Goal: Task Accomplishment & Management: Manage account settings

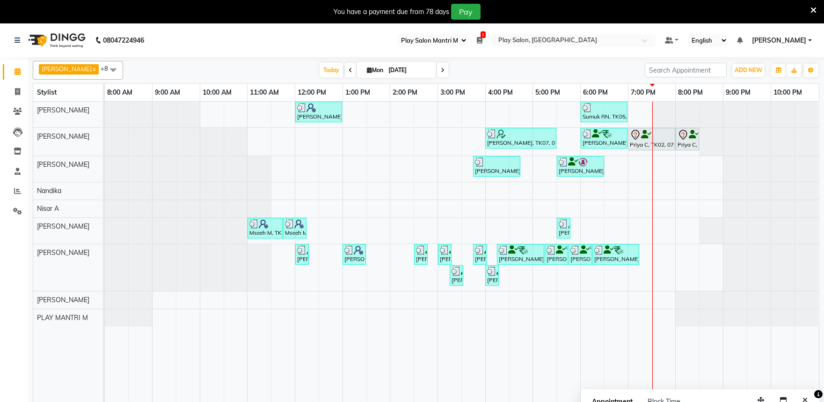
select select "89"
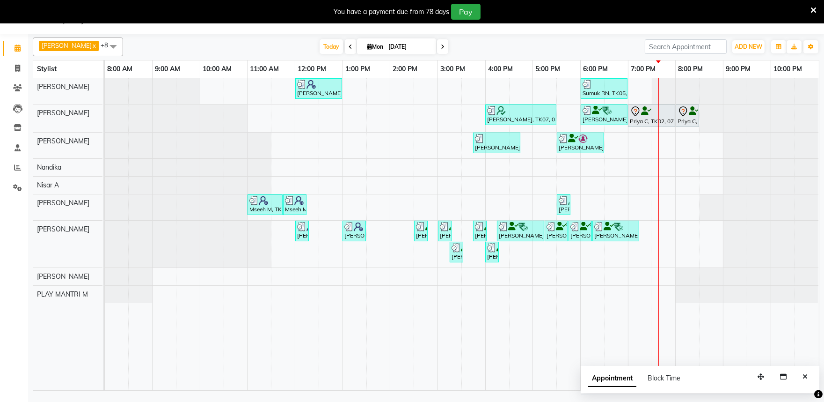
click at [437, 50] on span at bounding box center [442, 46] width 11 height 15
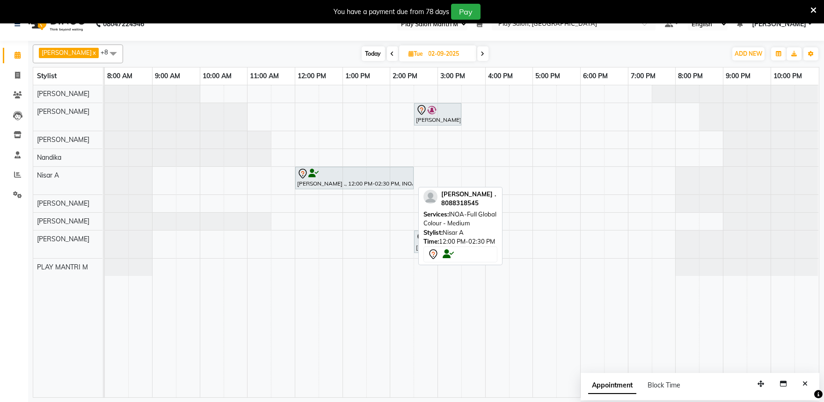
scroll to position [23, 0]
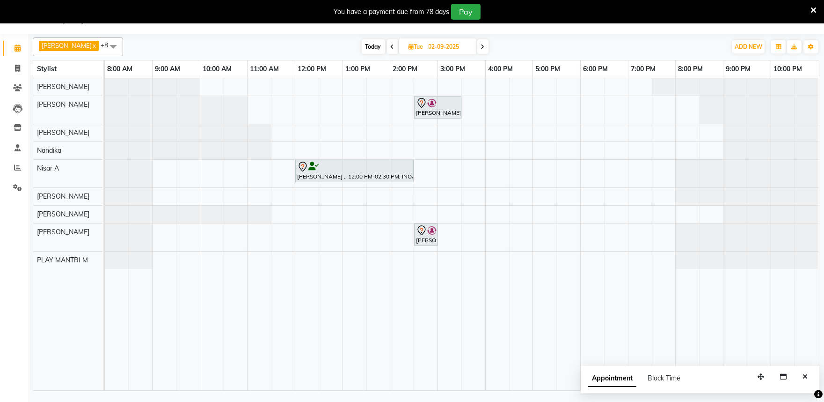
click at [391, 49] on icon at bounding box center [393, 47] width 4 height 6
type input "[DATE]"
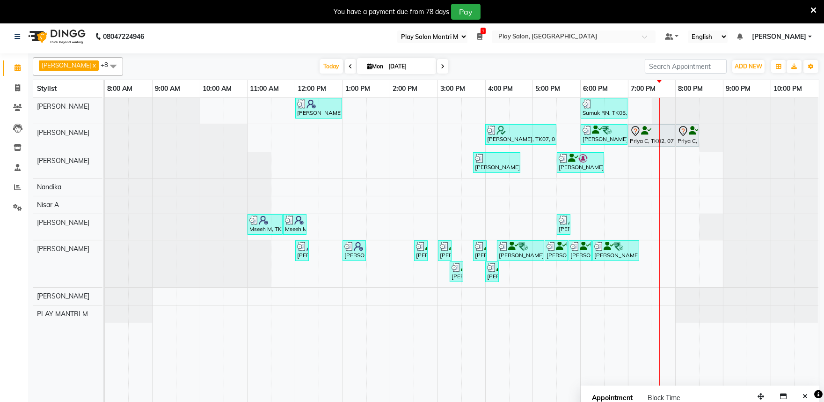
scroll to position [0, 0]
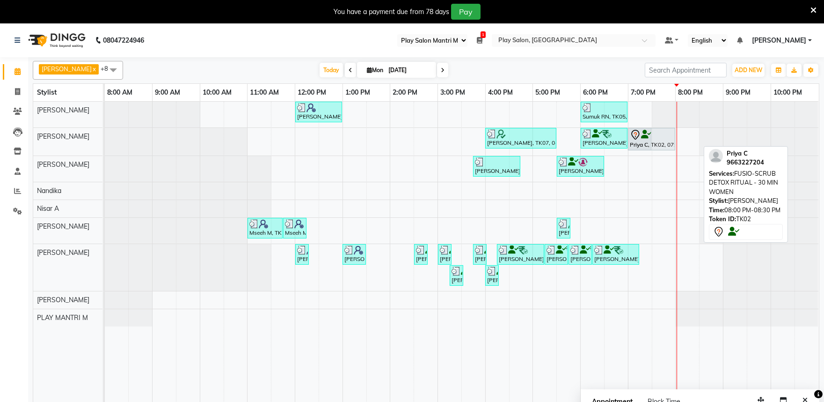
drag, startPoint x: 690, startPoint y: 137, endPoint x: 648, endPoint y: 139, distance: 42.2
click at [105, 139] on div "Geeth Monnappa, TK07, 04:00 PM-05:30 PM, INOA Root Touch-Up Long Abhishek Kurku…" at bounding box center [105, 142] width 0 height 28
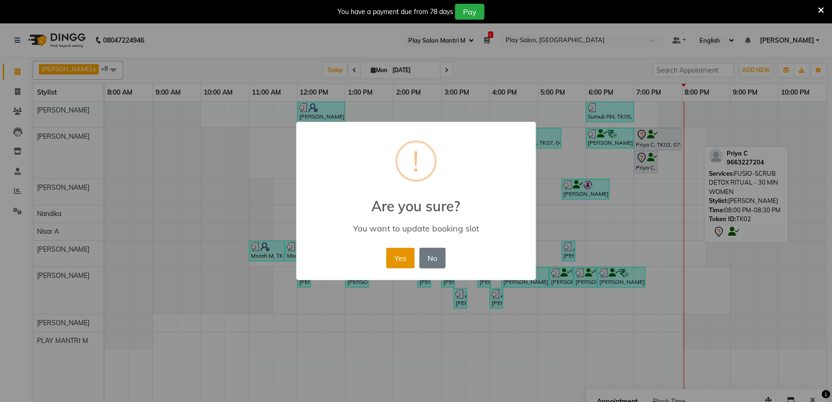
click at [401, 255] on button "Yes" at bounding box center [400, 258] width 29 height 21
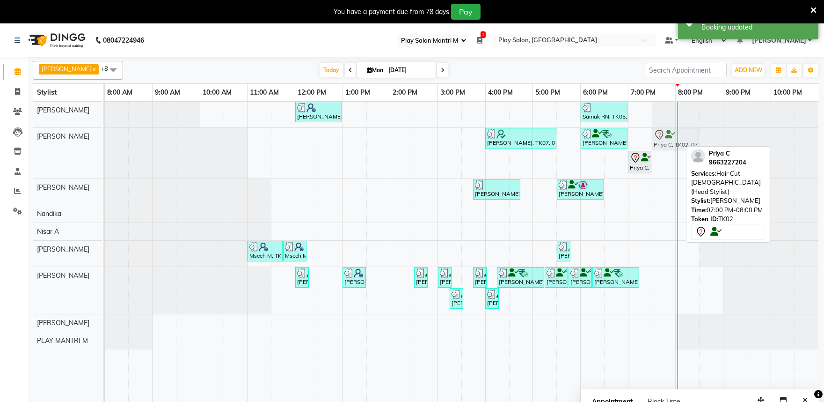
drag, startPoint x: 645, startPoint y: 134, endPoint x: 657, endPoint y: 136, distance: 12.2
click at [105, 136] on div "Geeth Monnappa, TK07, 04:00 PM-05:30 PM, INOA Root Touch-Up Long Abhishek Kurku…" at bounding box center [105, 153] width 0 height 51
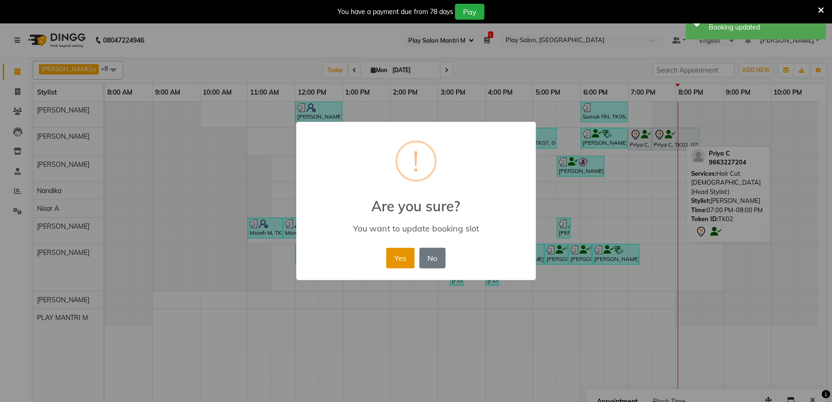
click at [401, 254] on button "Yes" at bounding box center [400, 258] width 29 height 21
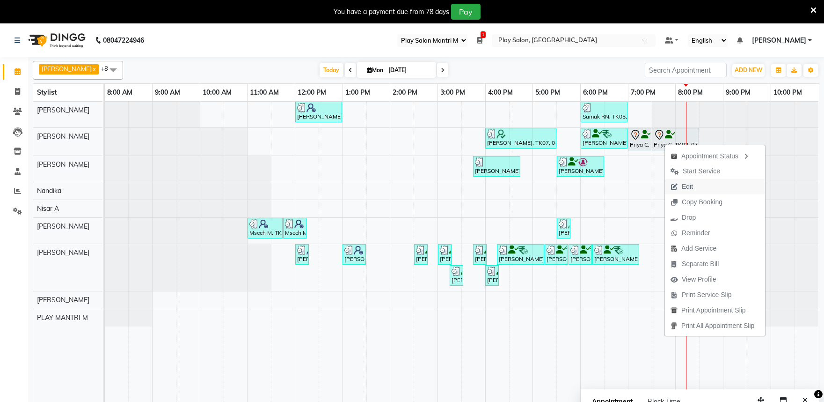
click at [676, 186] on icon "button" at bounding box center [674, 186] width 7 height 7
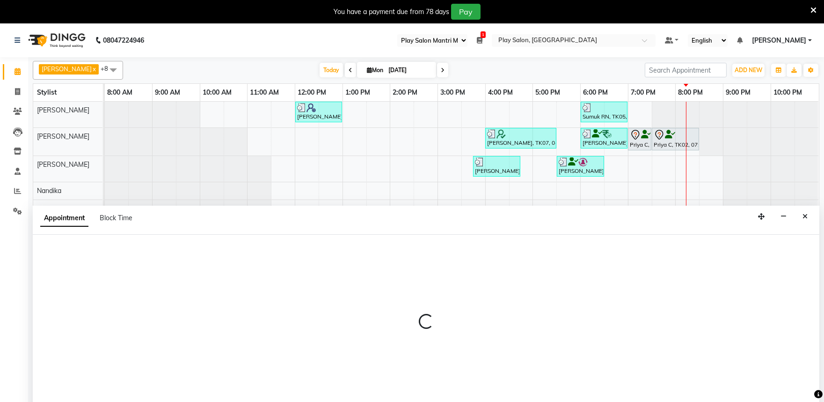
scroll to position [23, 0]
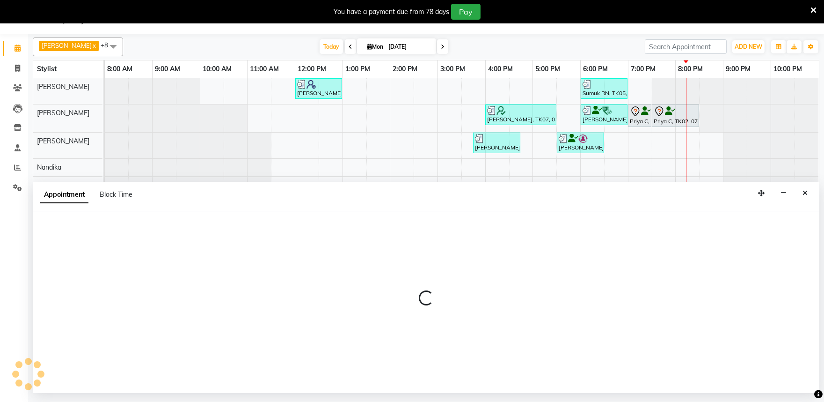
select select "tentative"
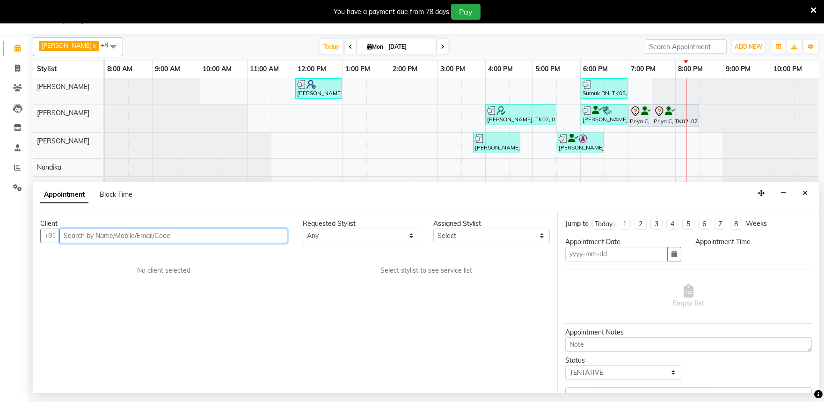
type input "[DATE]"
select select "1140"
select select "82212"
select select "4213"
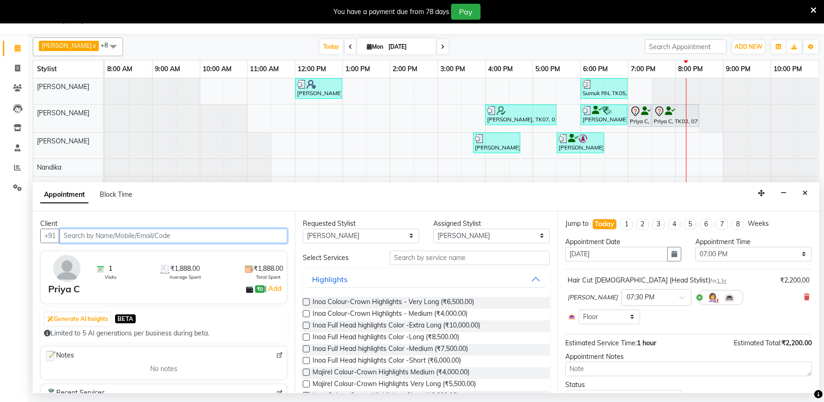
select select "4213"
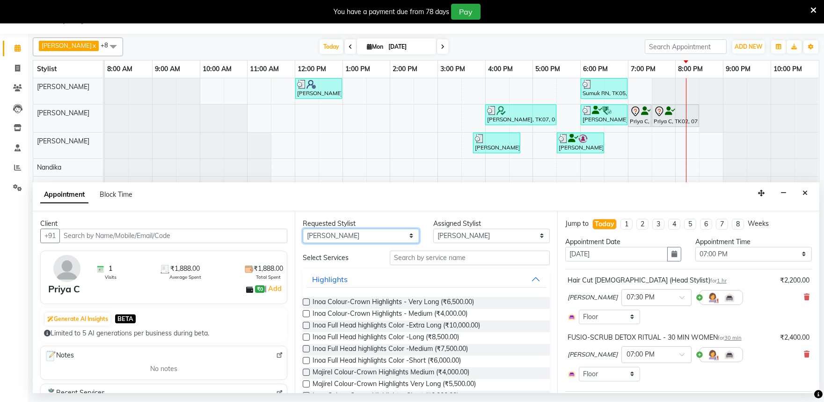
click at [395, 232] on select "Any Achan Shimrah Admin Anitha B Arhan Ehsan Charan S Dawa Tamang Ding Junhui G…" at bounding box center [361, 235] width 117 height 15
select select "null"
click at [303, 228] on select "Any Achan Shimrah Admin Anitha B Arhan Ehsan Charan S Dawa Tamang Ding Junhui G…" at bounding box center [361, 235] width 117 height 15
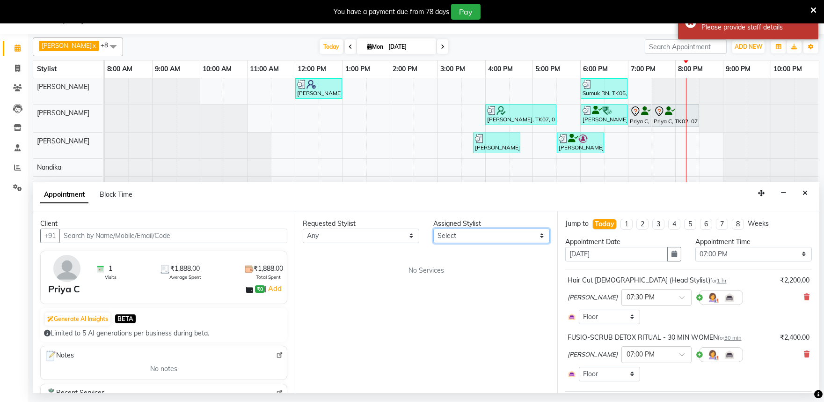
click at [457, 236] on select "Select Achan Shimrah Admin Anitha B Arhan Ehsan Charan S Dawa Tamang Ding Junhu…" at bounding box center [491, 235] width 117 height 15
select select "81311"
click at [433, 228] on select "Select Achan Shimrah Admin Anitha B Arhan Ehsan Charan S Dawa Tamang Ding Junhu…" at bounding box center [491, 235] width 117 height 15
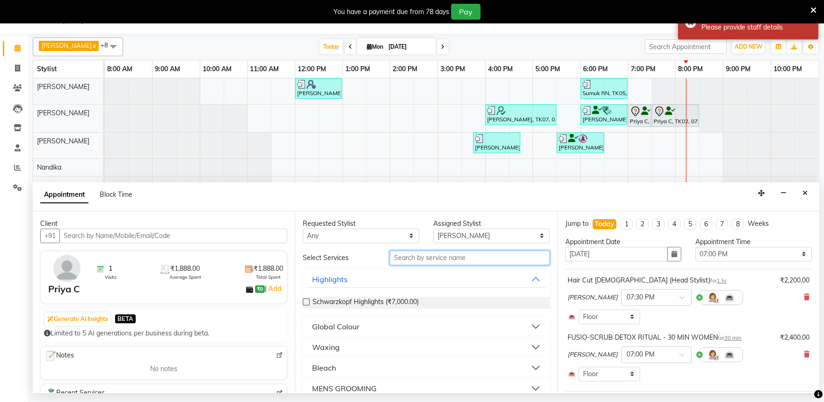
click at [405, 261] on input "text" at bounding box center [470, 257] width 160 height 15
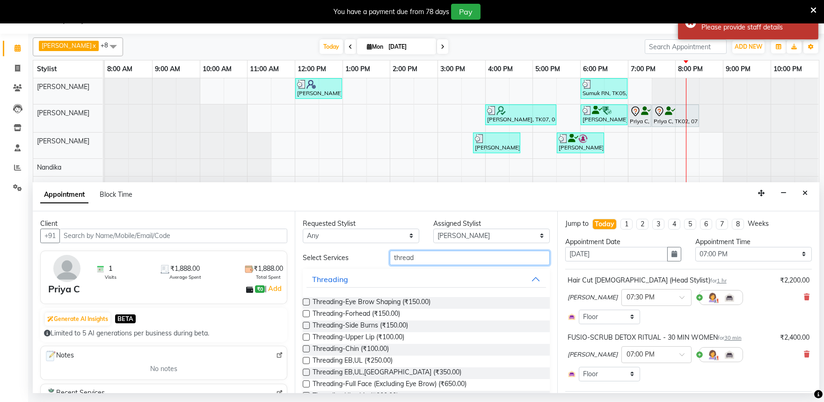
type input "thread"
click at [306, 303] on label at bounding box center [306, 301] width 7 height 7
click at [306, 303] on input "checkbox" at bounding box center [306, 303] width 6 height 6
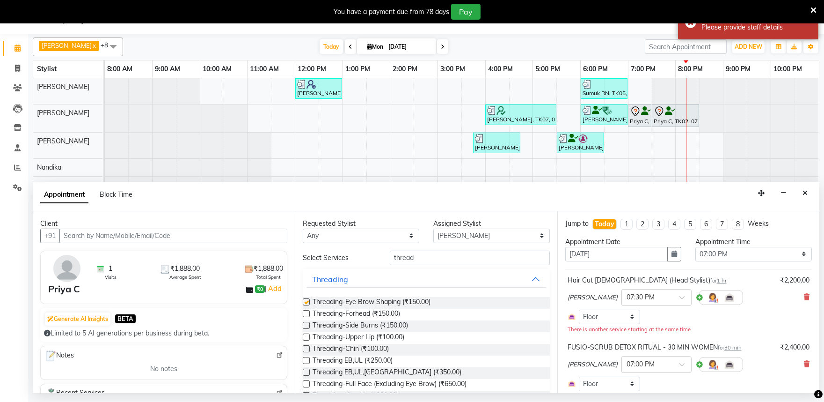
checkbox input "false"
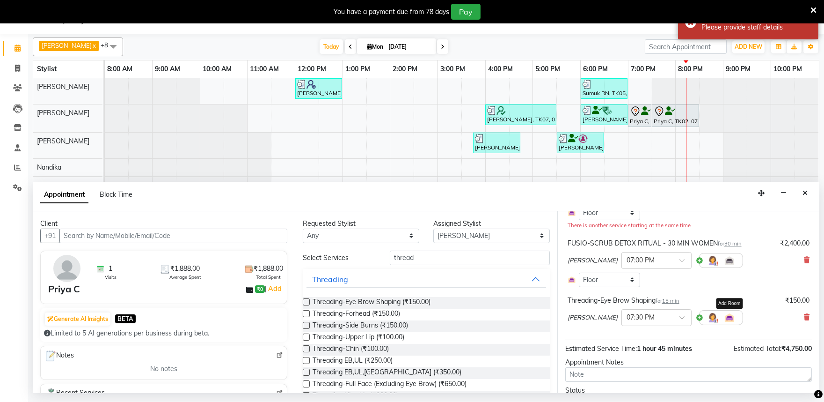
scroll to position [153, 0]
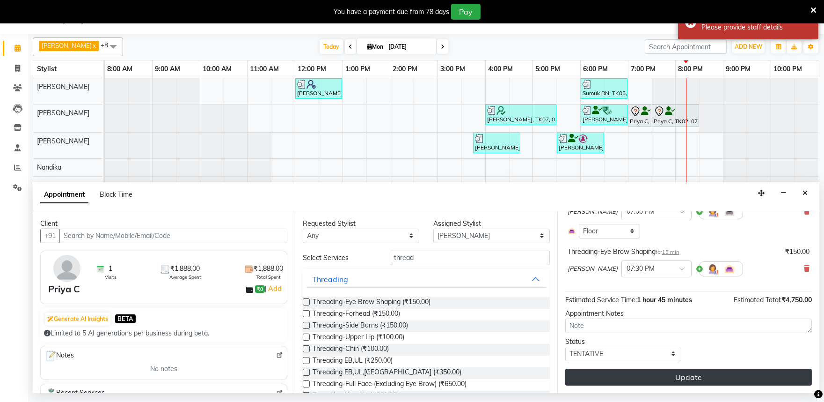
click at [668, 377] on button "Update" at bounding box center [688, 376] width 247 height 17
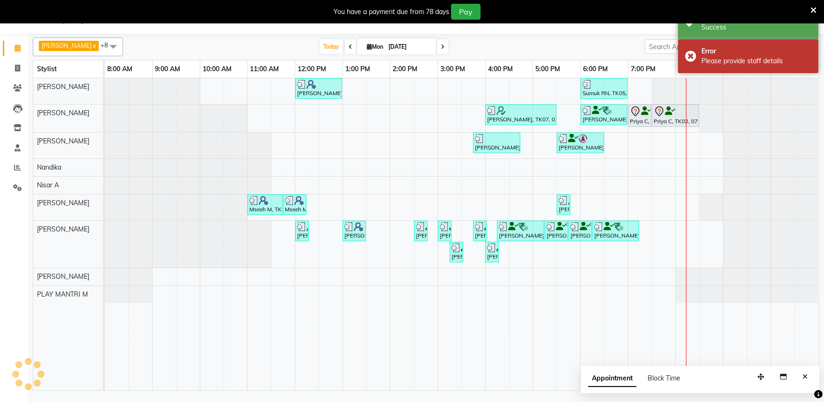
scroll to position [0, 0]
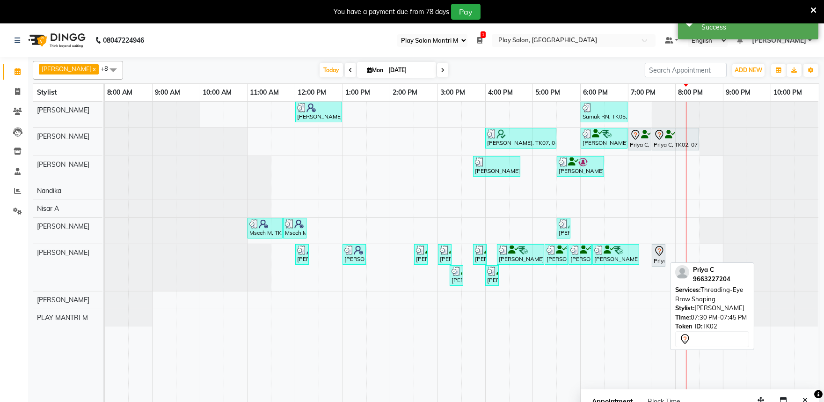
click at [656, 254] on icon at bounding box center [659, 250] width 11 height 11
click at [657, 259] on div "Priya C, TK02, 07:30 PM-07:45 PM, Threading-Eye Brow Shaping" at bounding box center [659, 255] width 12 height 20
select select "7"
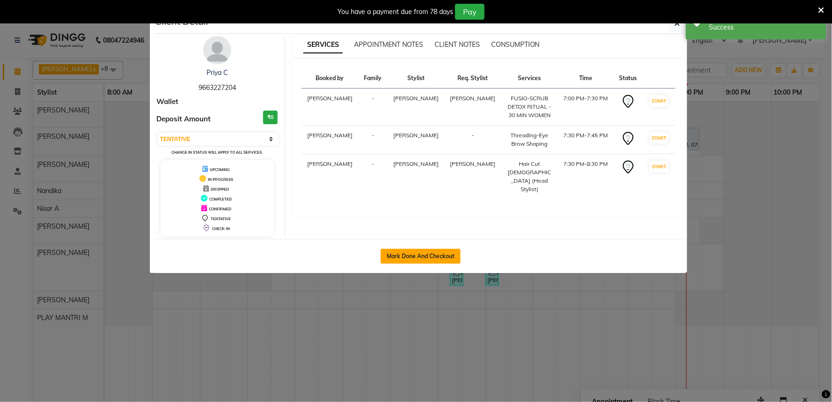
click at [421, 256] on button "Mark Done And Checkout" at bounding box center [421, 256] width 80 height 15
select select "service"
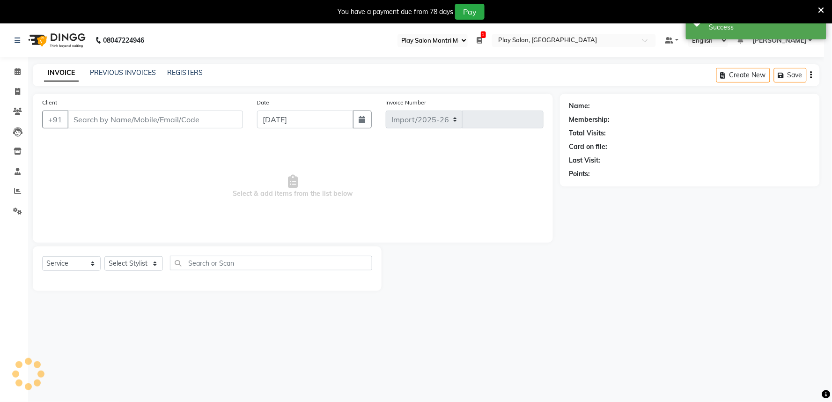
select select "8352"
type input "1647"
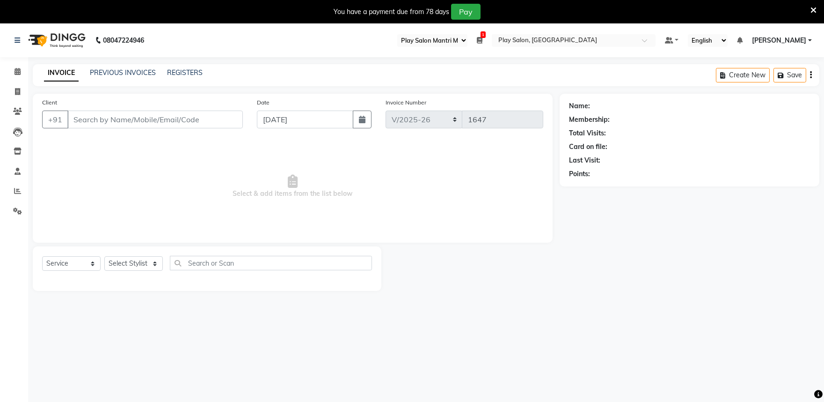
type input "9663227204"
select select "81311"
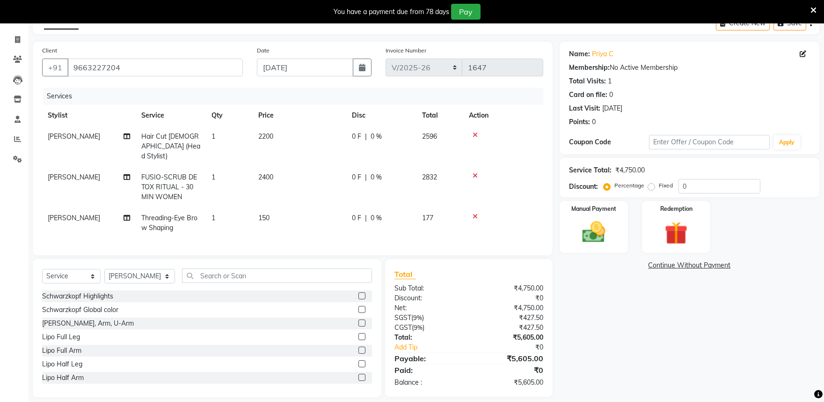
scroll to position [59, 0]
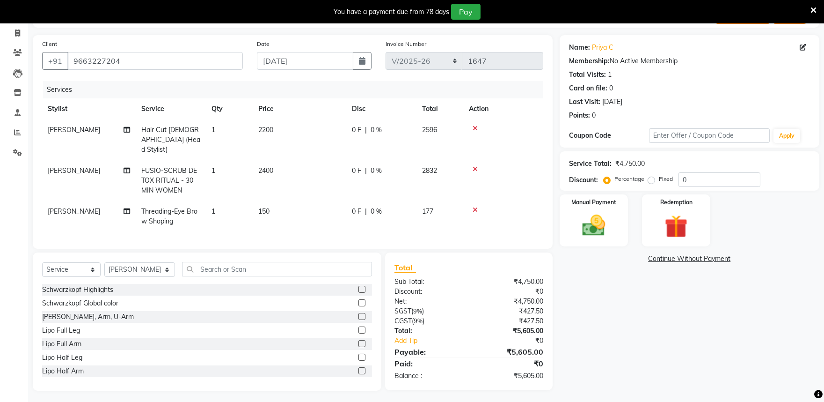
click at [267, 166] on span "2400" at bounding box center [265, 170] width 15 height 8
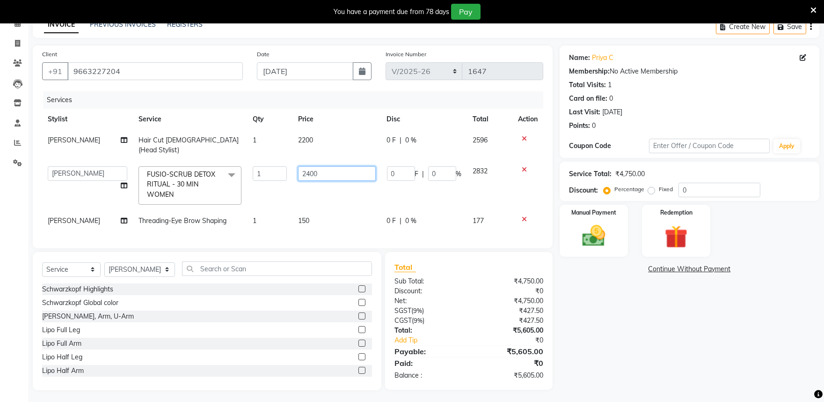
click at [308, 166] on input "2400" at bounding box center [336, 173] width 77 height 15
type input "2600"
click at [616, 302] on div "Name: Priya C Membership: No Active Membership Total Visits: 1 Card on file: 0 …" at bounding box center [693, 217] width 267 height 344
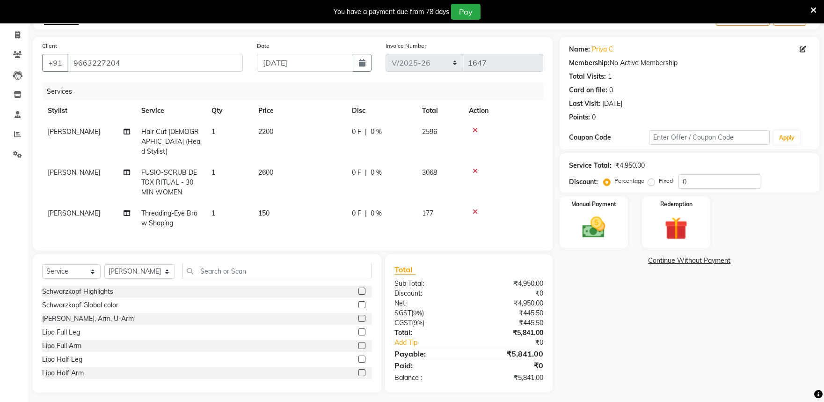
scroll to position [59, 0]
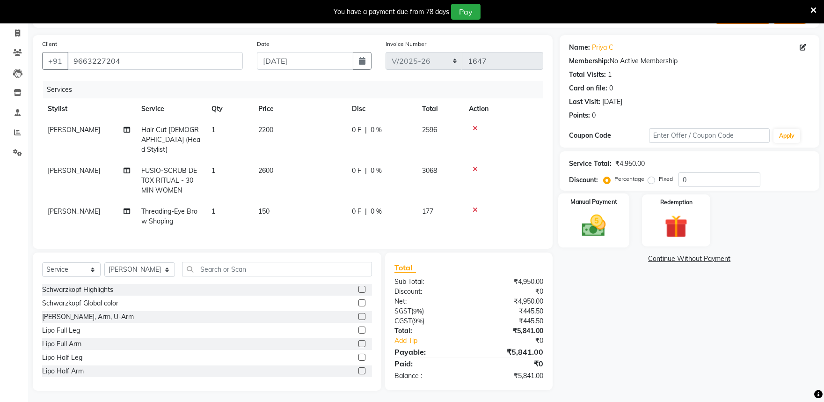
click at [603, 234] on img at bounding box center [593, 226] width 39 height 28
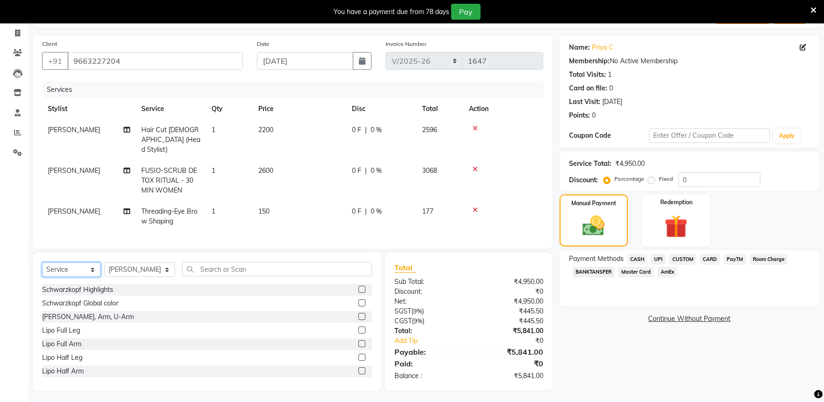
drag, startPoint x: 51, startPoint y: 267, endPoint x: 52, endPoint y: 274, distance: 7.3
click at [51, 267] on select "Select Service Product Membership Package Voucher Prepaid Gift Card" at bounding box center [71, 269] width 59 height 15
select select "product"
click at [42, 262] on select "Select Service Product Membership Package Voucher Prepaid Gift Card" at bounding box center [71, 269] width 59 height 15
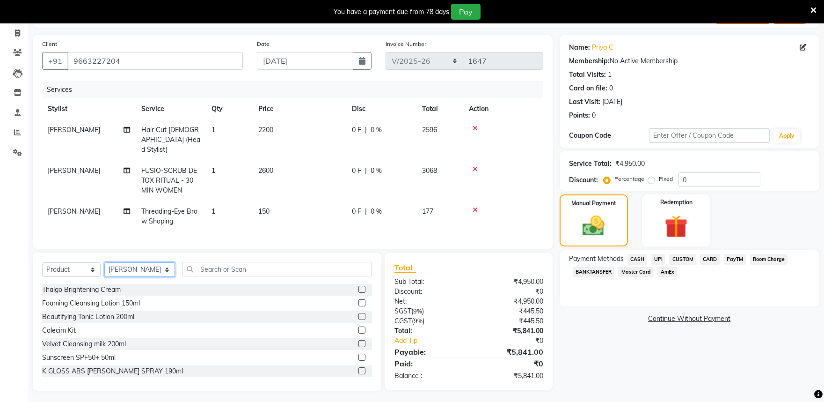
click at [145, 265] on select "Select Stylist Achan Shimrah Admin Anitha B Arhan Ehsan Charan S Dawa Tamang Di…" at bounding box center [139, 269] width 71 height 15
select select "81313"
click at [104, 262] on select "Select Stylist Achan Shimrah Admin Anitha B Arhan Ehsan Charan S Dawa Tamang Di…" at bounding box center [139, 269] width 71 height 15
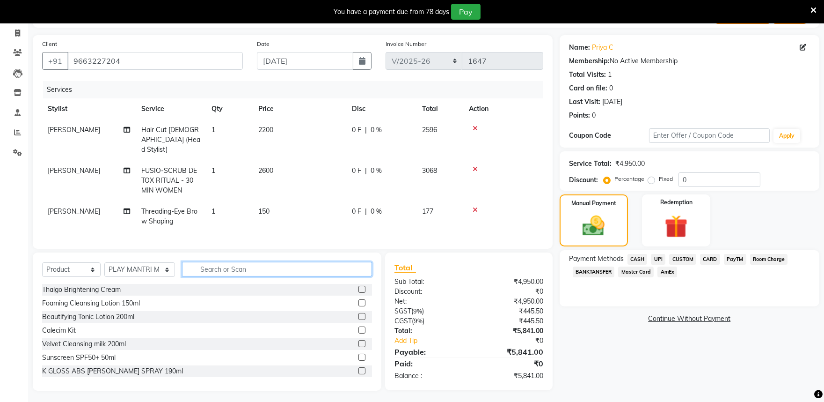
click at [202, 269] on input "text" at bounding box center [277, 269] width 190 height 15
click at [630, 259] on span "CASH" at bounding box center [638, 259] width 20 height 11
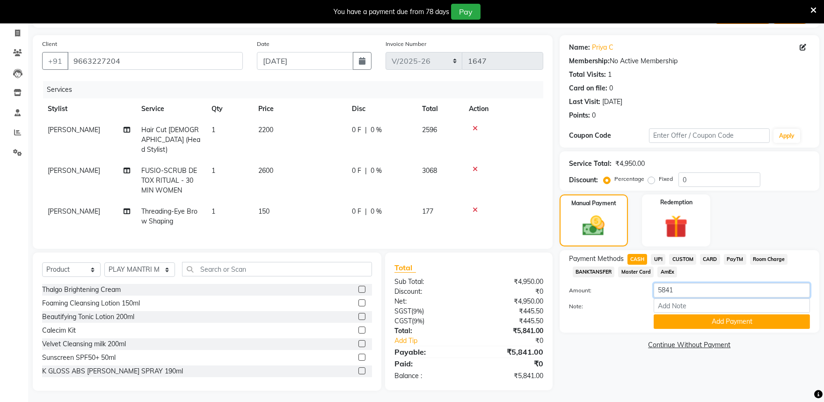
click at [682, 290] on input "5841" at bounding box center [732, 290] width 156 height 15
type input "5"
type input "1500"
click at [701, 324] on button "Add Payment" at bounding box center [732, 321] width 156 height 15
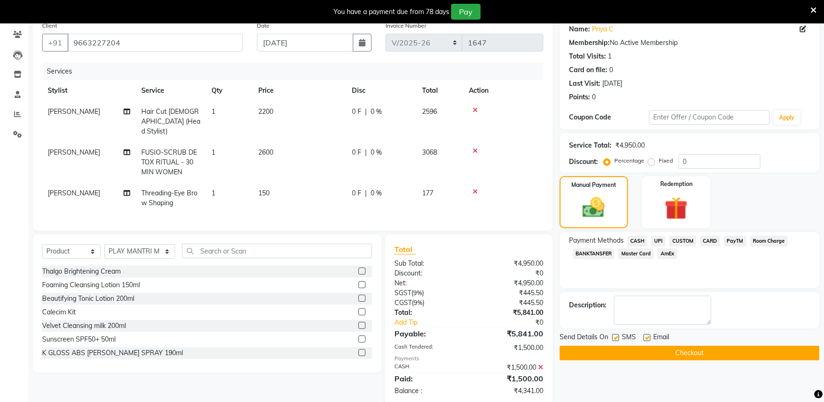
scroll to position [91, 0]
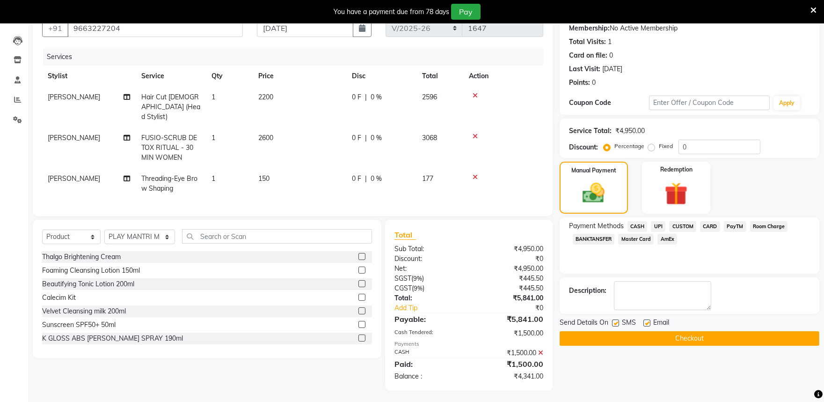
click at [736, 225] on span "PayTM" at bounding box center [735, 226] width 22 height 11
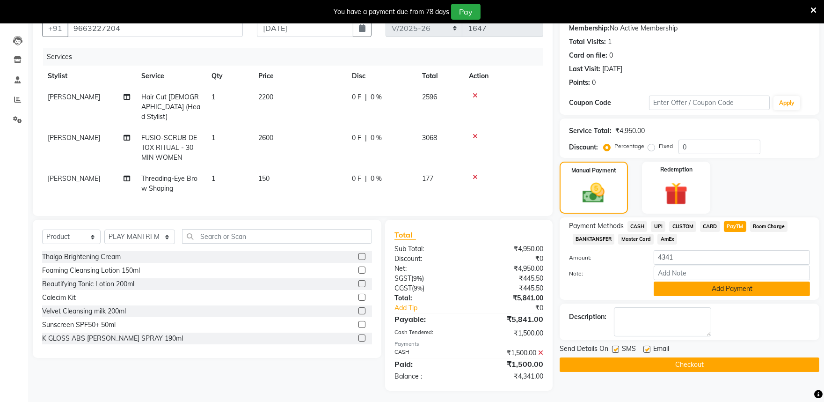
click at [760, 293] on button "Add Payment" at bounding box center [732, 288] width 156 height 15
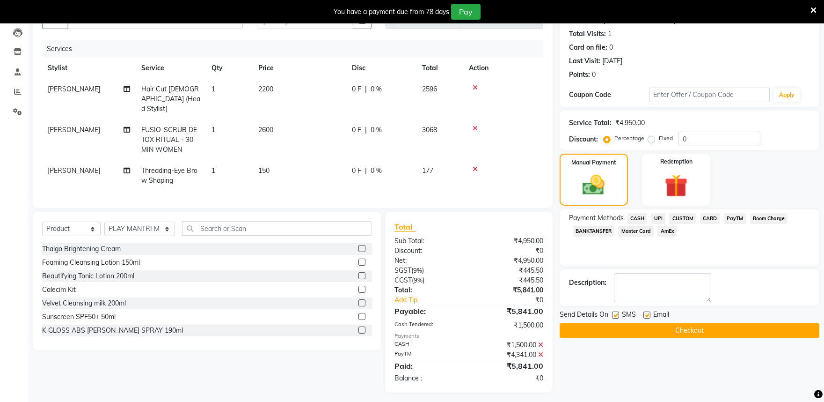
scroll to position [101, 0]
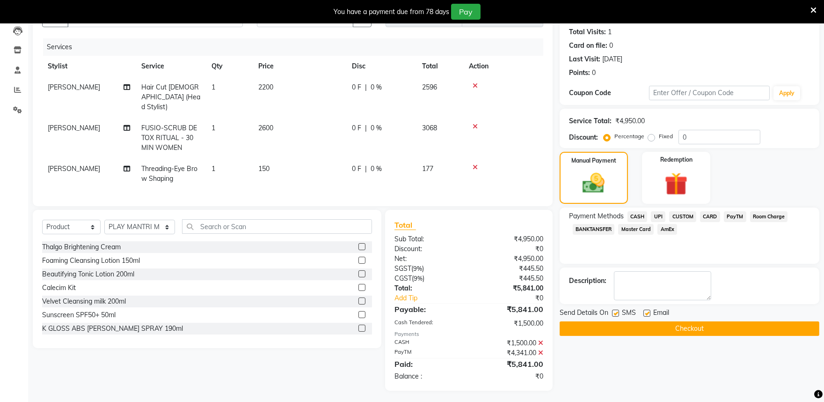
click at [646, 330] on button "Checkout" at bounding box center [690, 328] width 260 height 15
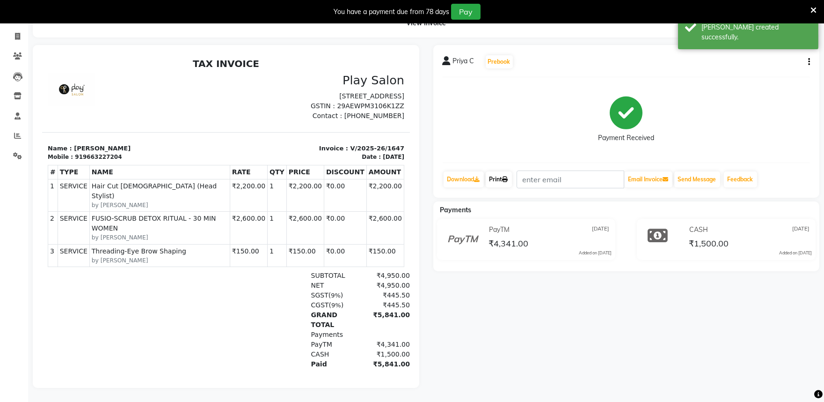
click at [505, 176] on icon at bounding box center [506, 179] width 6 height 6
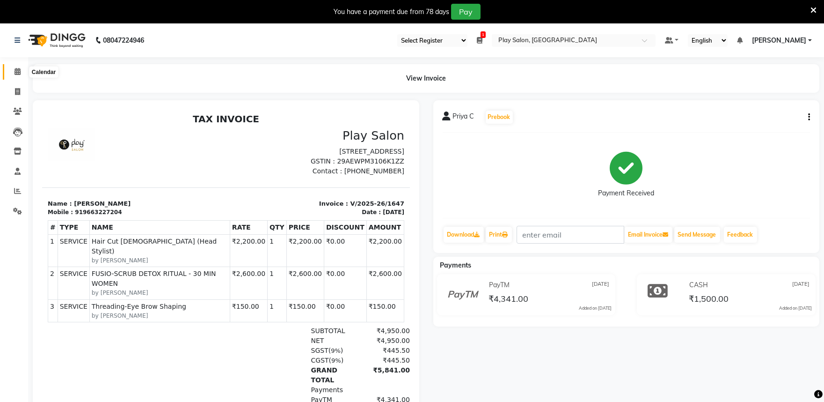
click at [15, 73] on icon at bounding box center [18, 71] width 6 height 7
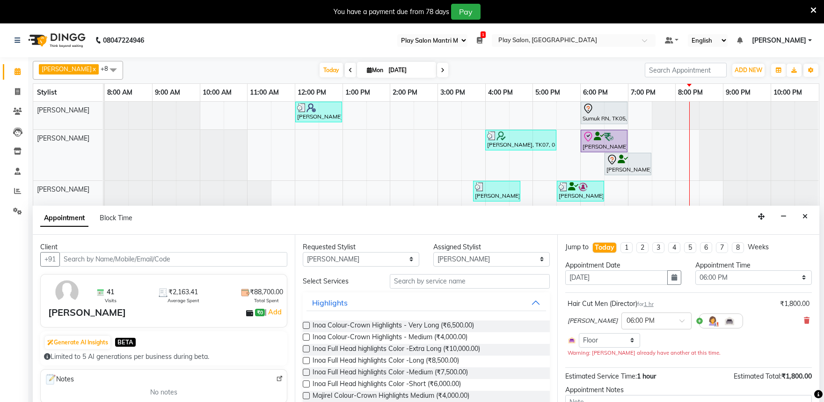
select select "89"
select select "82212"
select select "1080"
select select "4213"
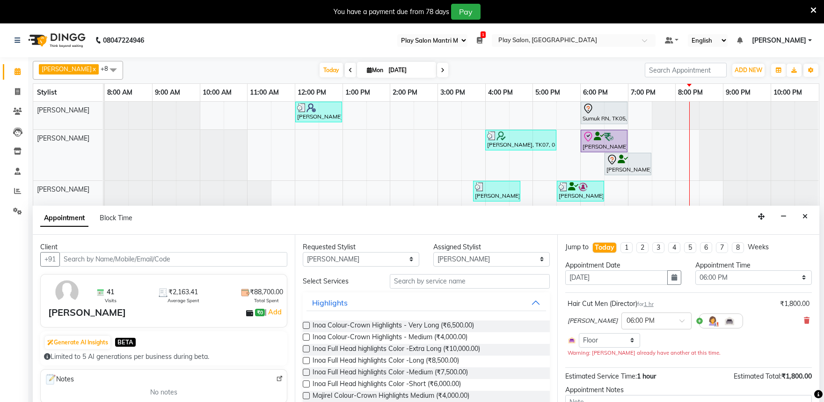
select select "check-in"
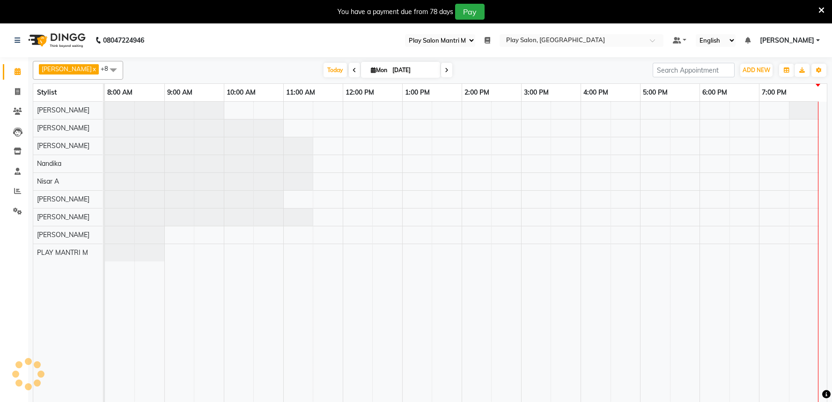
select select "89"
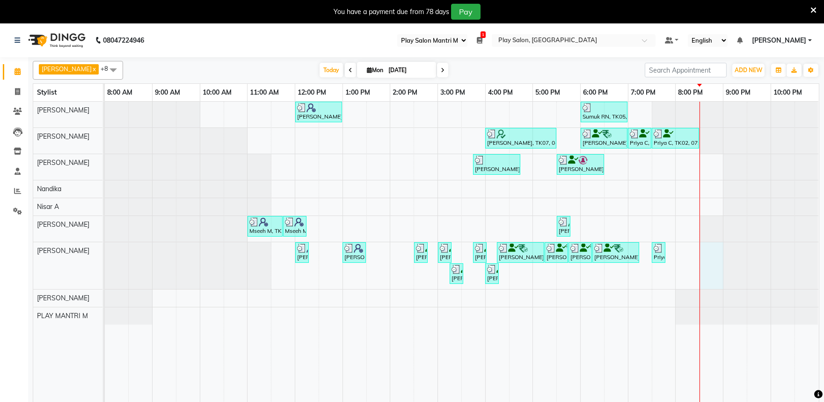
click at [700, 245] on div at bounding box center [700, 258] width 0 height 312
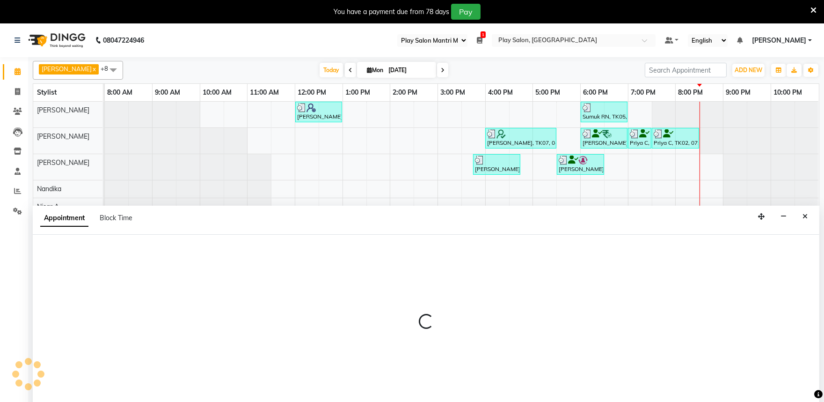
scroll to position [23, 0]
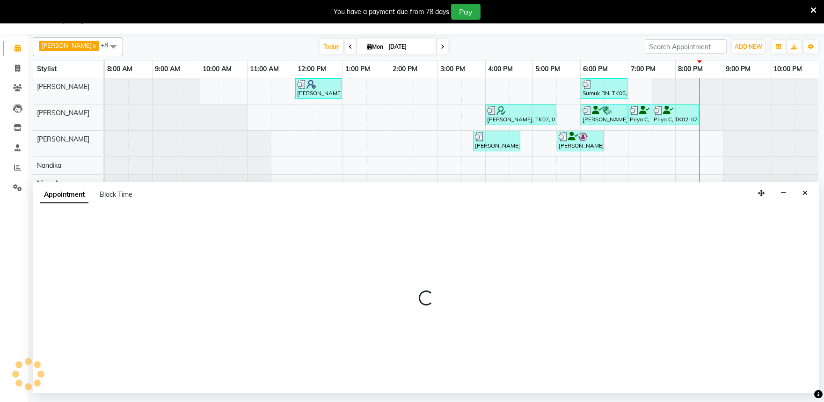
select select "81311"
select select "tentative"
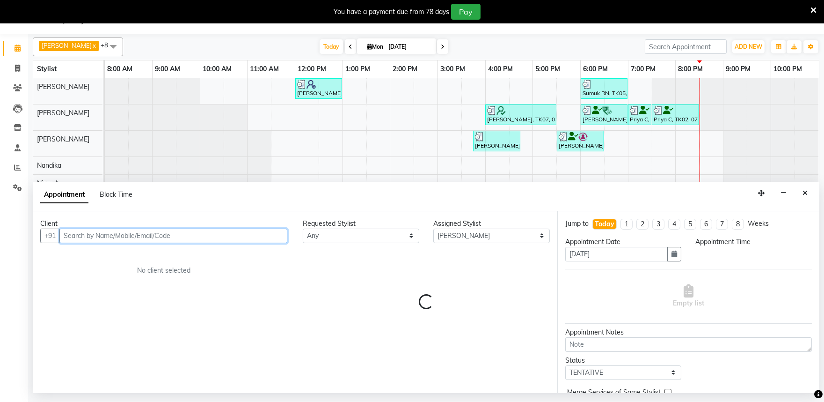
select select "1230"
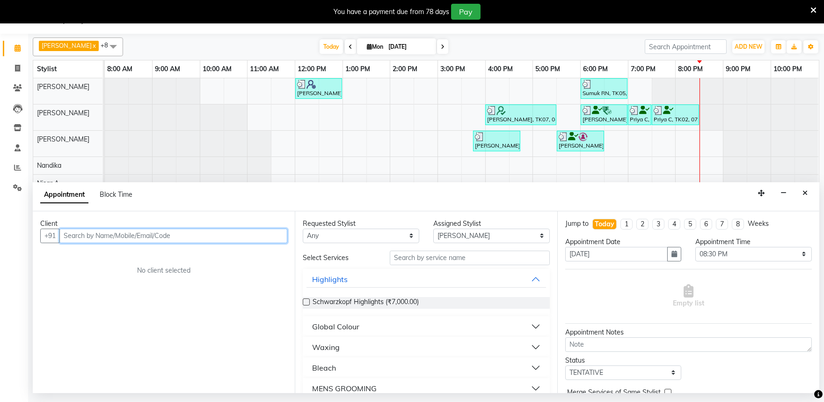
click at [82, 235] on input "text" at bounding box center [173, 235] width 228 height 15
type input "9677399918"
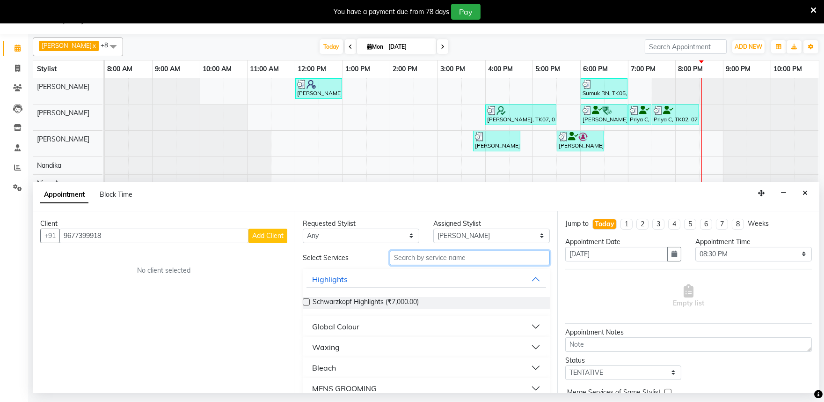
drag, startPoint x: 413, startPoint y: 259, endPoint x: 409, endPoint y: 255, distance: 6.0
click at [413, 258] on input "text" at bounding box center [470, 257] width 160 height 15
click at [409, 255] on input "text" at bounding box center [470, 257] width 160 height 15
click at [406, 257] on input "text" at bounding box center [470, 257] width 160 height 15
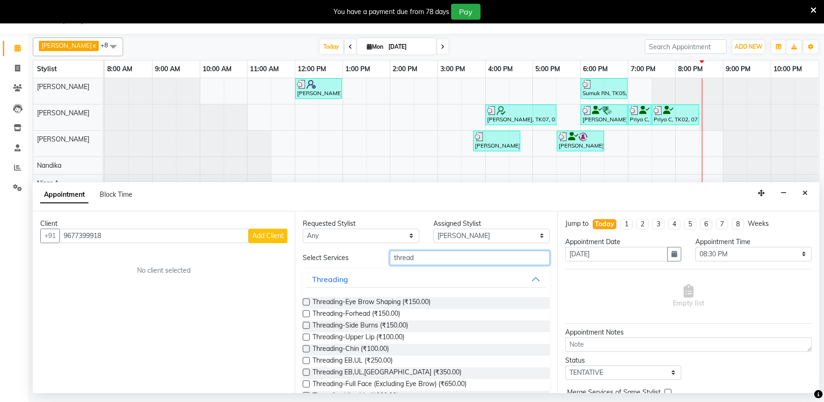
type input "thread"
click at [308, 300] on label at bounding box center [306, 301] width 7 height 7
click at [308, 300] on input "checkbox" at bounding box center [306, 303] width 6 height 6
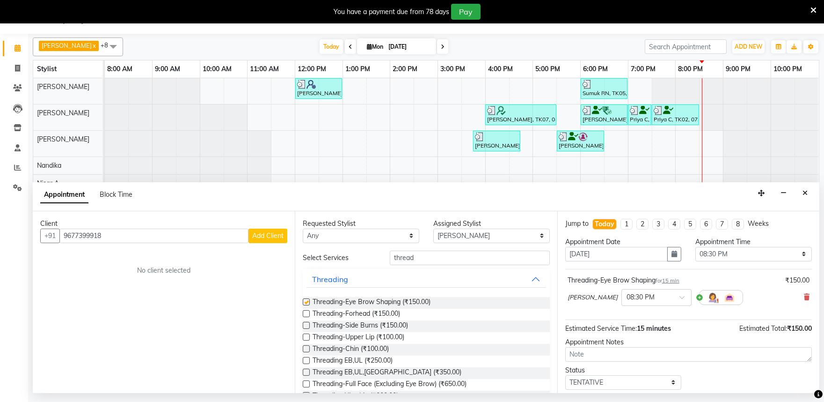
checkbox input "false"
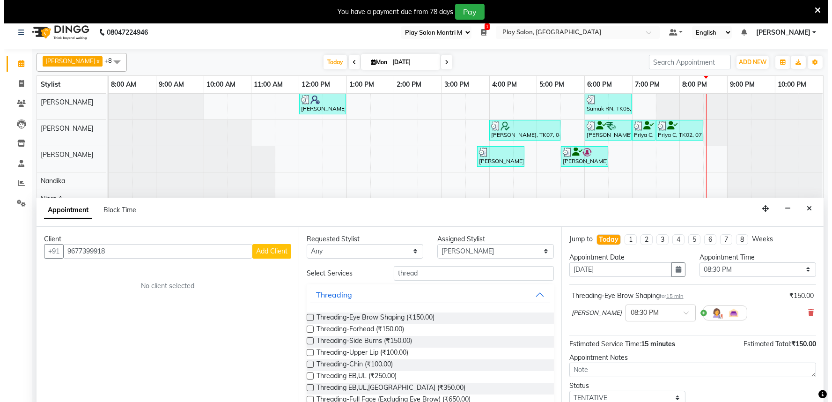
scroll to position [0, 0]
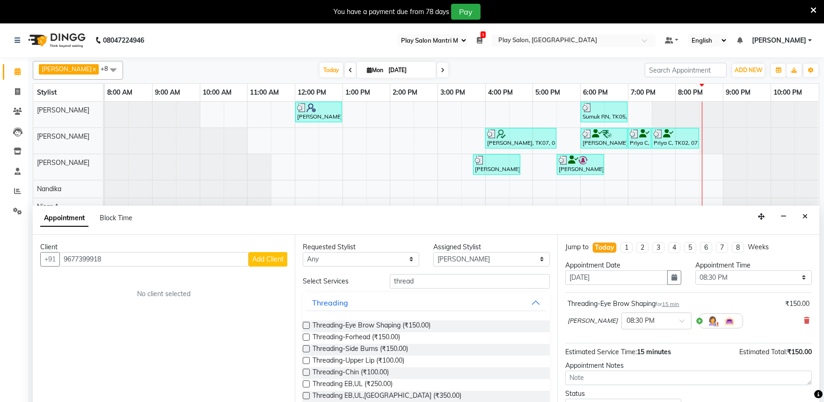
click at [266, 259] on span "Add Client" at bounding box center [267, 259] width 31 height 8
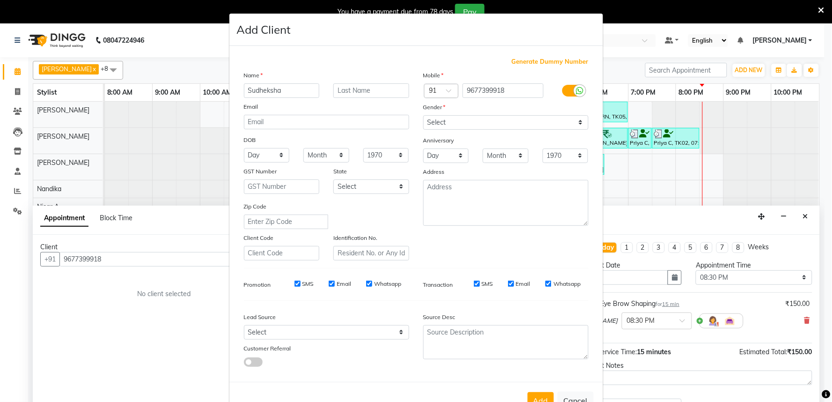
type input "Sudheksha"
click at [350, 95] on input "text" at bounding box center [371, 90] width 76 height 15
type input "P"
click at [441, 125] on select "Select Male Female Other Prefer Not To Say" at bounding box center [505, 122] width 165 height 15
select select "female"
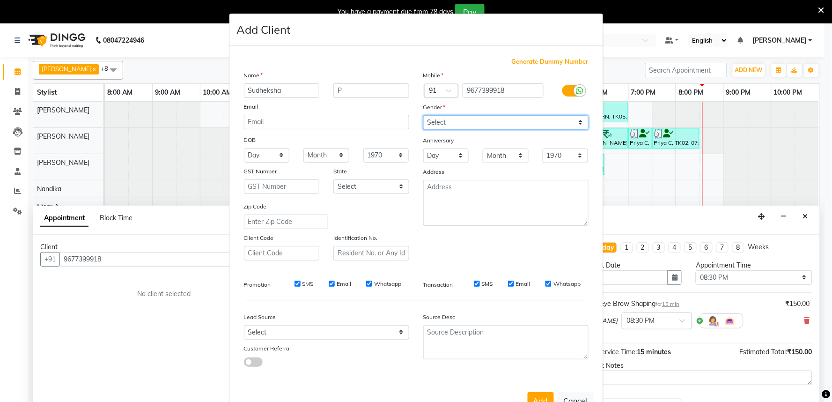
click at [423, 115] on select "Select Male Female Other Prefer Not To Say" at bounding box center [505, 122] width 165 height 15
click at [508, 283] on input "Email" at bounding box center [511, 283] width 6 height 6
checkbox input "false"
click at [329, 284] on input "Email" at bounding box center [332, 283] width 6 height 6
checkbox input "false"
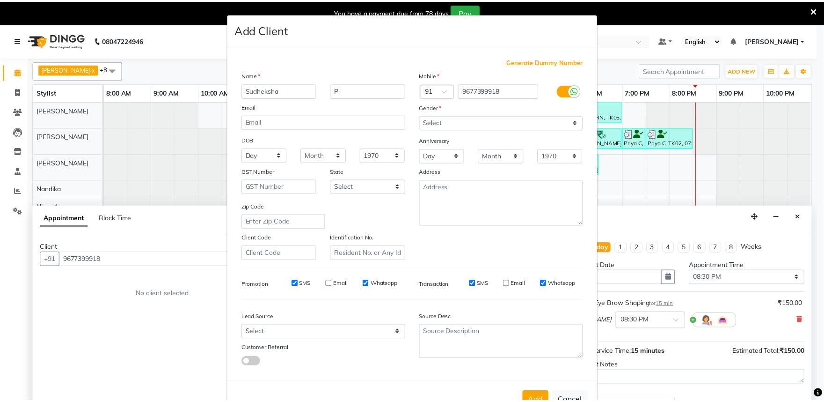
scroll to position [30, 0]
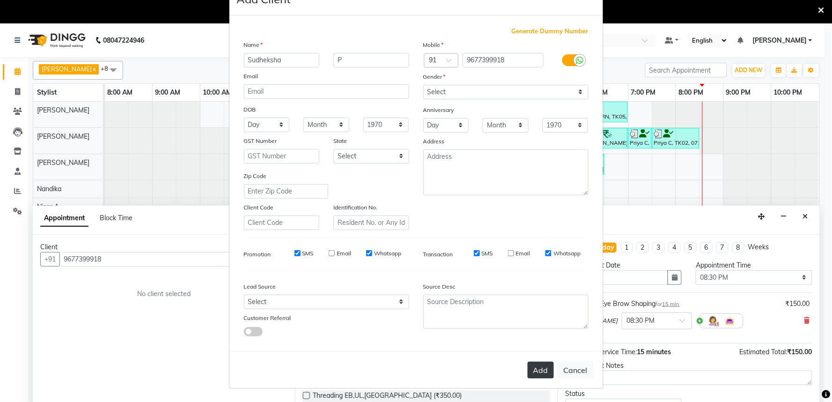
click at [531, 373] on button "Add" at bounding box center [540, 369] width 26 height 17
select select
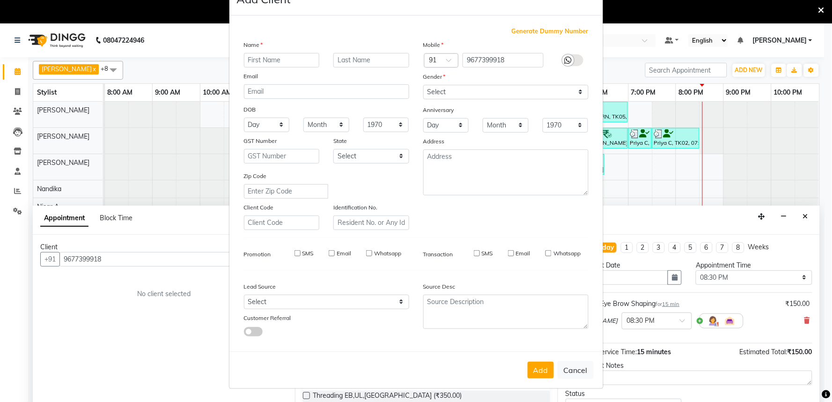
select select
checkbox input "false"
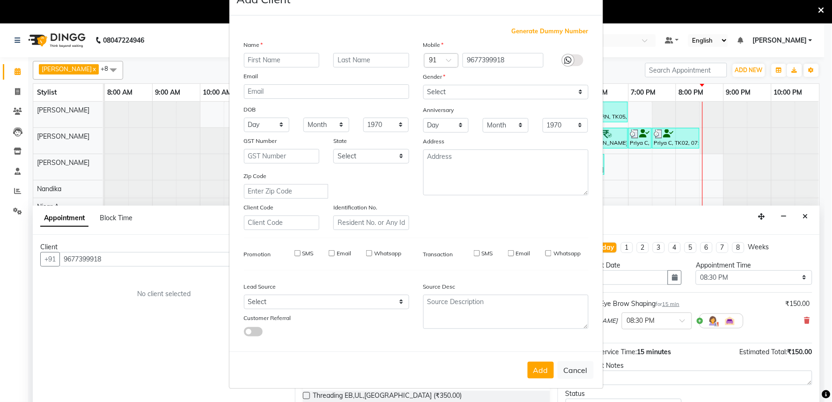
checkbox input "false"
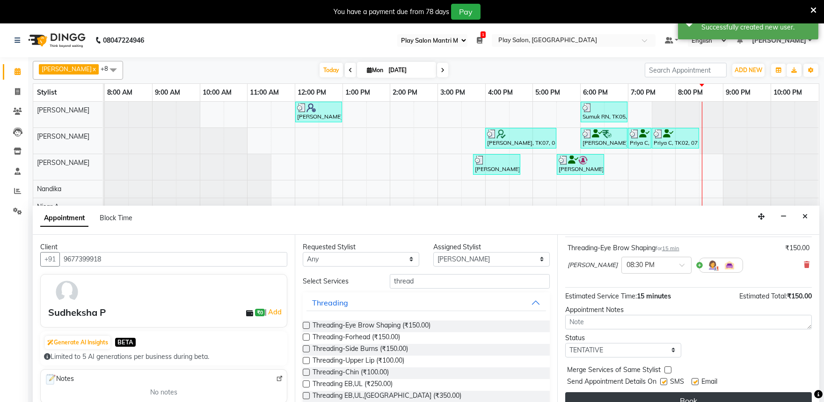
scroll to position [23, 0]
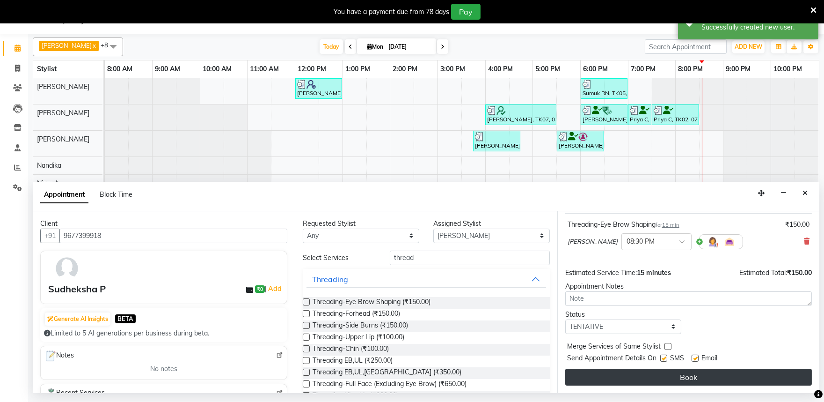
click at [677, 376] on button "Book" at bounding box center [688, 376] width 247 height 17
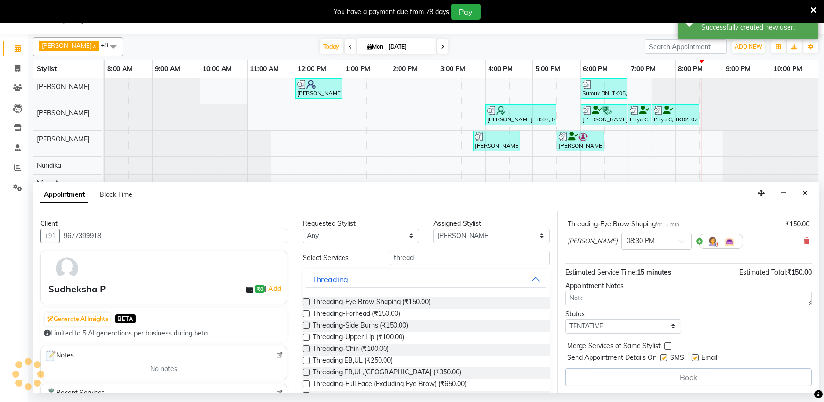
scroll to position [0, 0]
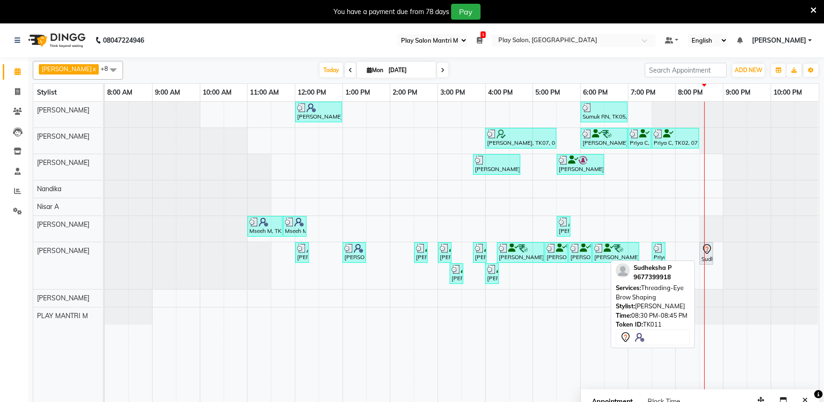
click at [707, 245] on icon at bounding box center [707, 248] width 11 height 11
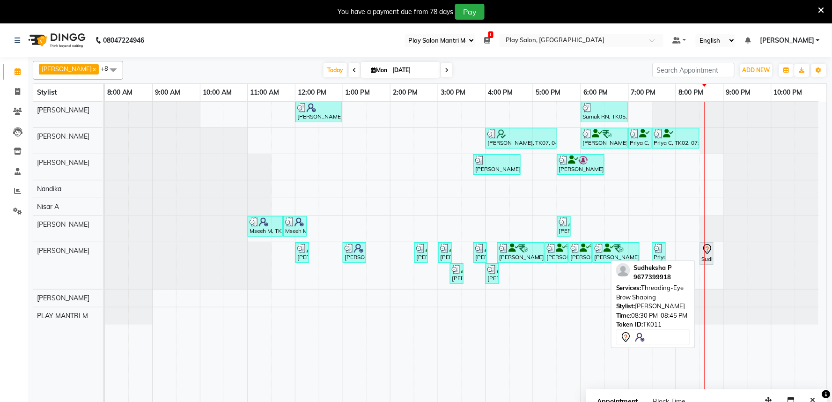
select select "7"
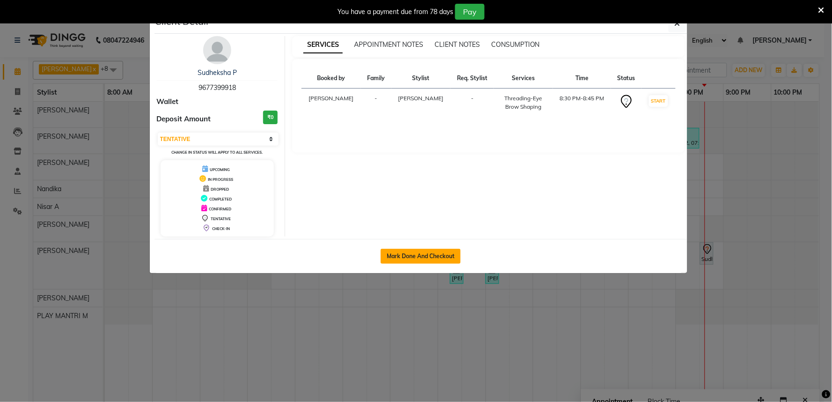
click at [433, 259] on button "Mark Done And Checkout" at bounding box center [421, 256] width 80 height 15
select select "service"
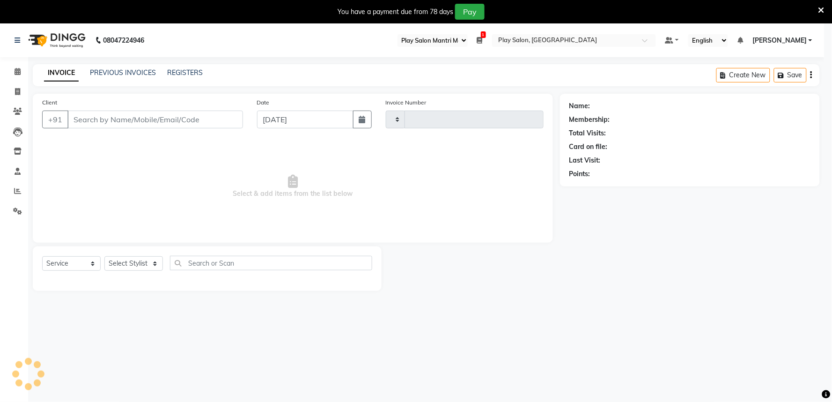
type input "1648"
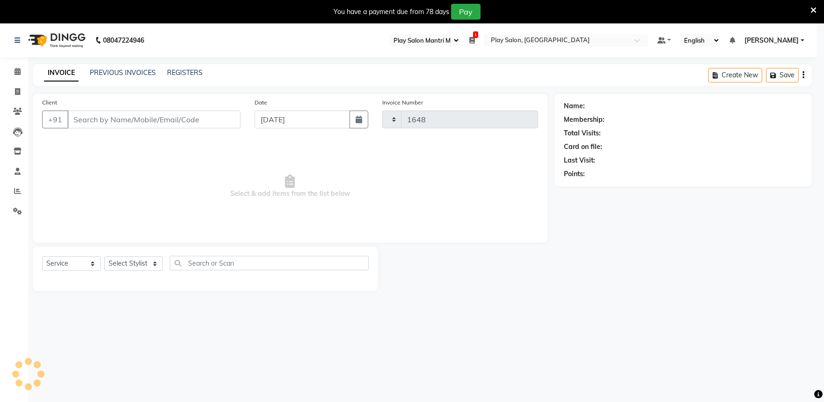
select select "8352"
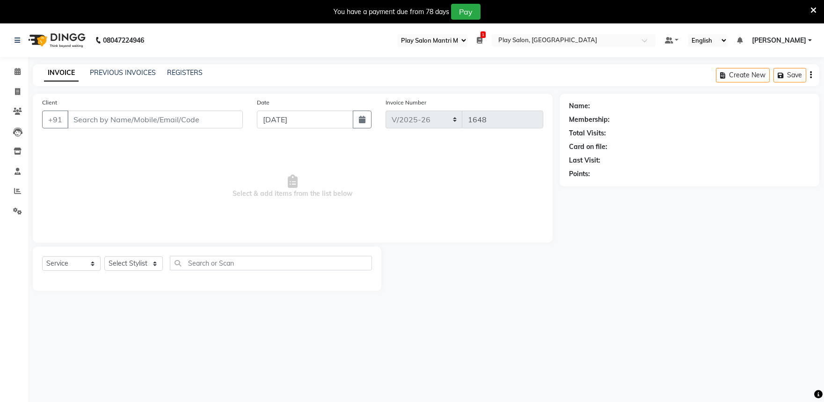
type input "9677399918"
select select "81311"
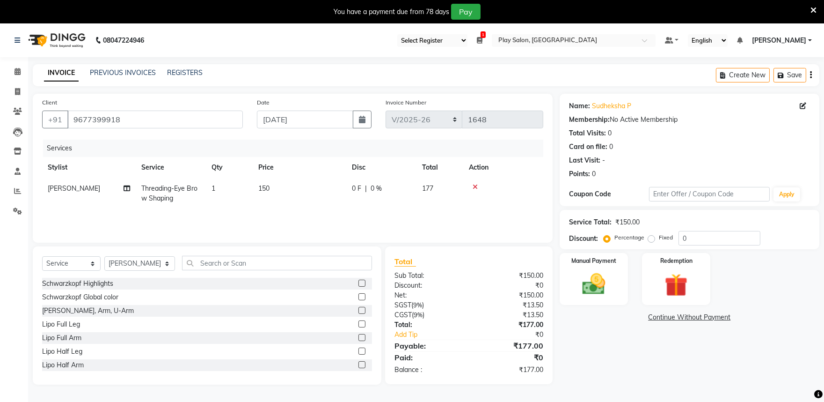
click at [227, 189] on td "1" at bounding box center [229, 193] width 47 height 31
select select "81311"
click at [275, 193] on input "1" at bounding box center [268, 190] width 35 height 15
type input "2"
click at [626, 352] on div "Name: Sudheksha P Membership: No Active Membership Total Visits: 0 Card on file…" at bounding box center [693, 239] width 267 height 291
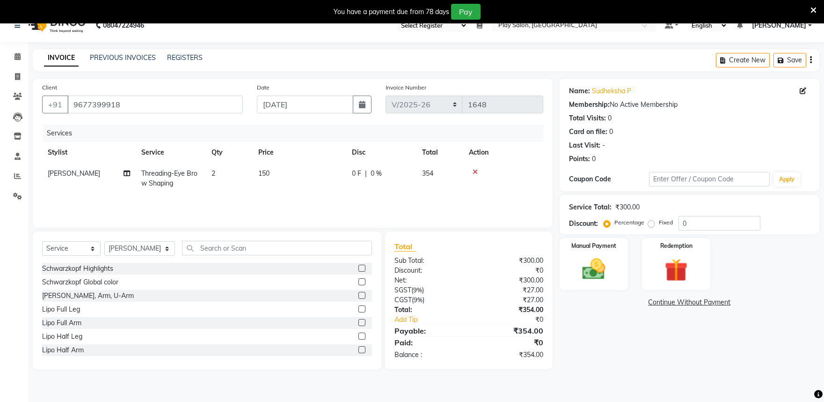
scroll to position [23, 0]
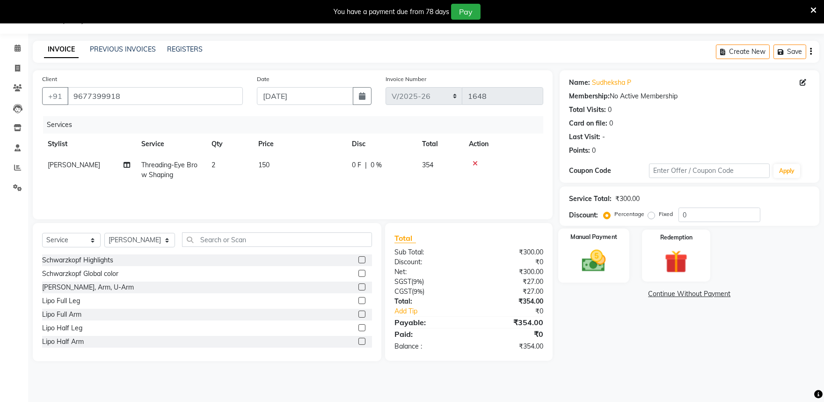
click at [596, 267] on img at bounding box center [593, 261] width 39 height 28
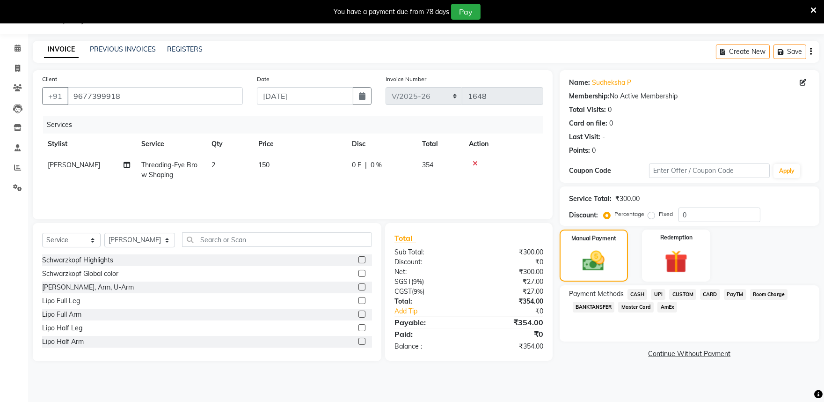
click at [733, 297] on span "PayTM" at bounding box center [735, 294] width 22 height 11
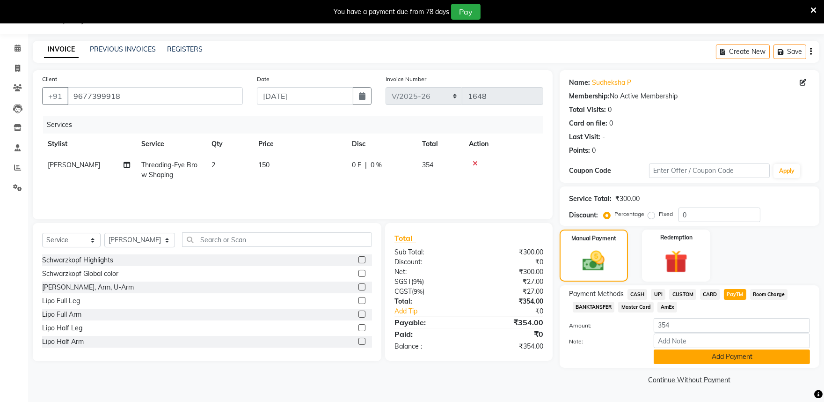
click at [678, 352] on button "Add Payment" at bounding box center [732, 356] width 156 height 15
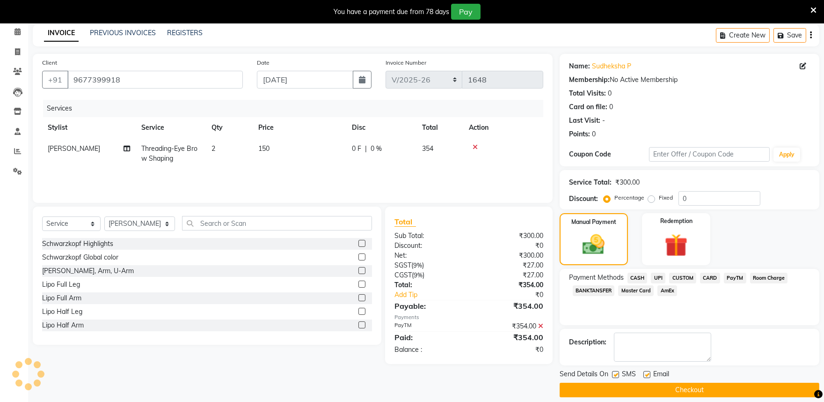
scroll to position [49, 0]
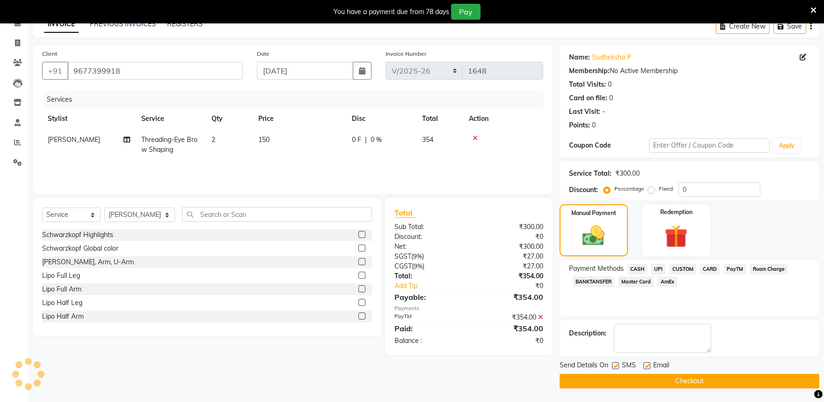
click at [595, 380] on button "Checkout" at bounding box center [690, 381] width 260 height 15
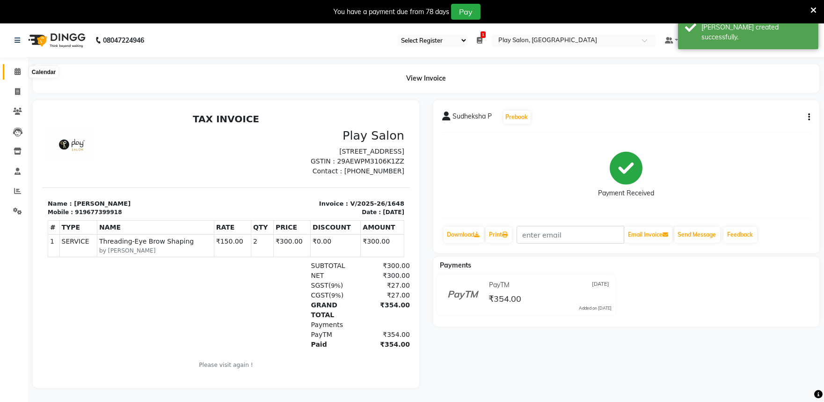
click at [13, 71] on span at bounding box center [17, 71] width 16 height 11
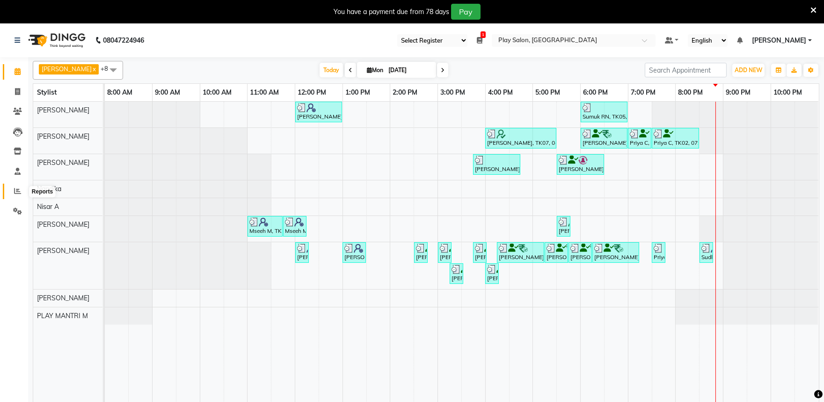
click at [19, 194] on icon at bounding box center [17, 190] width 7 height 7
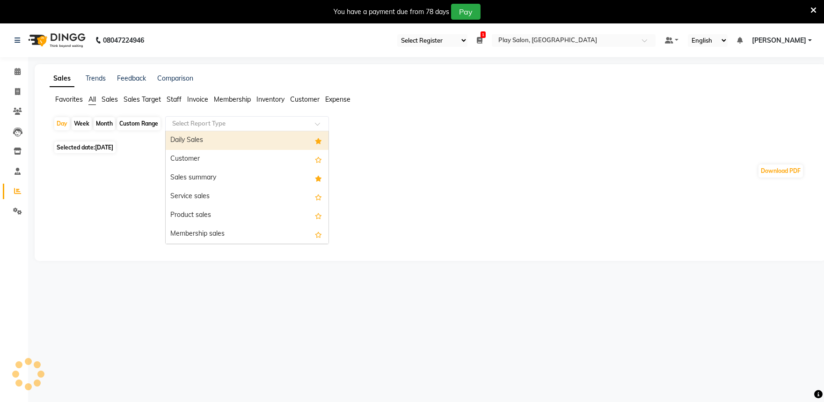
click at [209, 124] on input "text" at bounding box center [237, 123] width 135 height 9
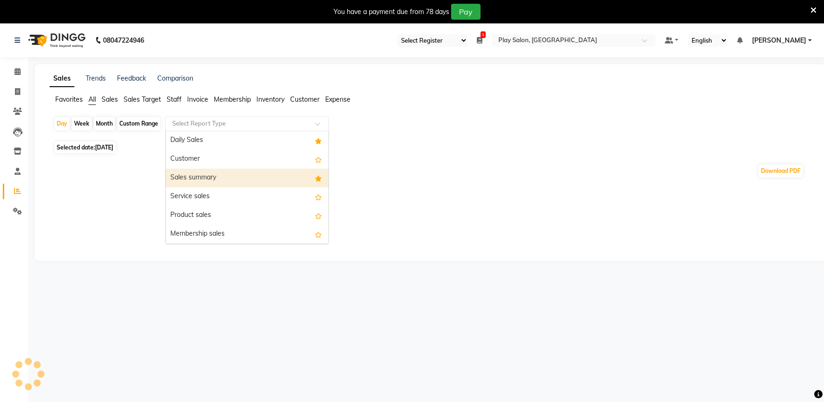
click at [208, 176] on div "Sales summary" at bounding box center [247, 177] width 163 height 19
select select "full_report"
select select "csv"
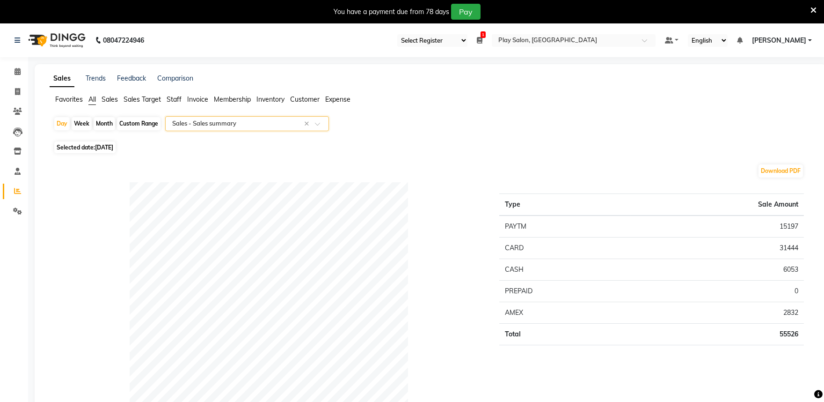
click at [323, 124] on span at bounding box center [321, 126] width 12 height 9
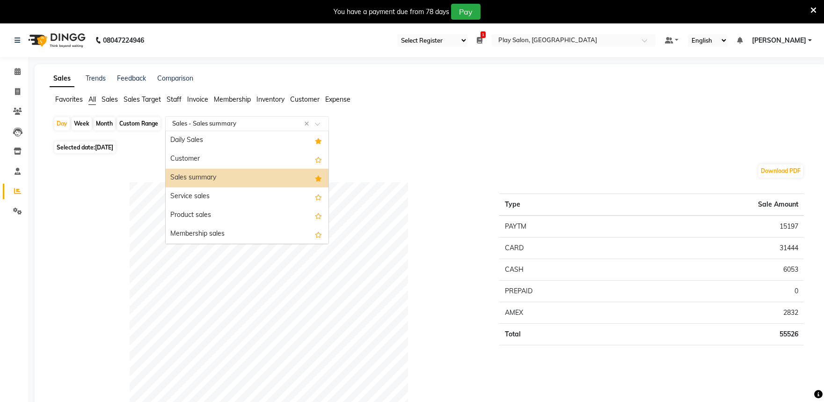
click at [249, 179] on div "Sales summary" at bounding box center [247, 177] width 163 height 19
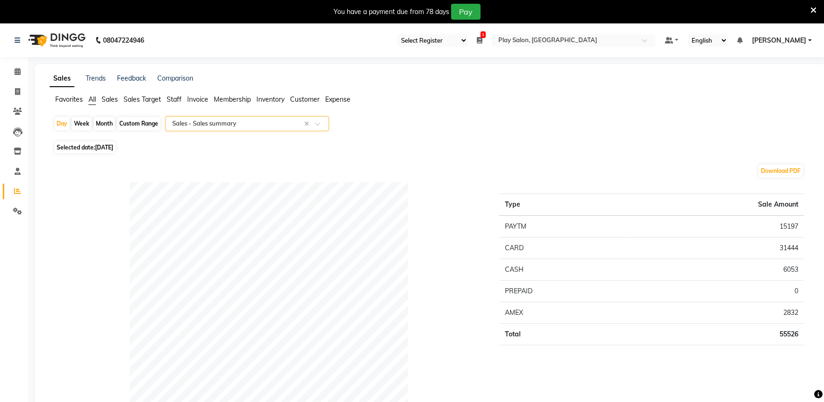
click at [319, 120] on div at bounding box center [247, 123] width 163 height 9
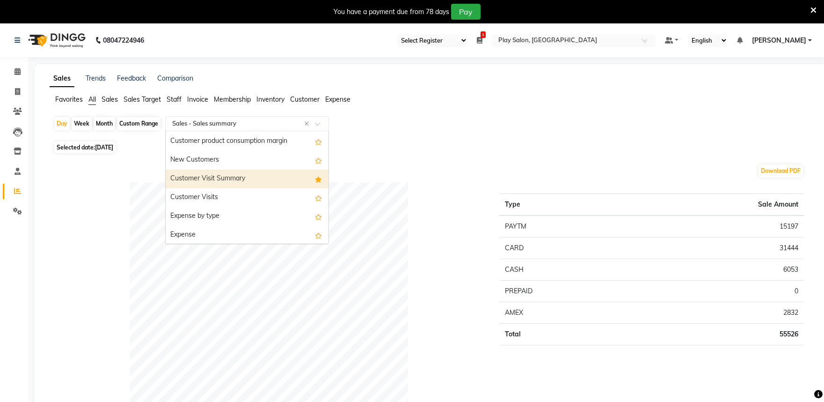
click at [235, 180] on div "Customer Visit Summary" at bounding box center [247, 178] width 163 height 19
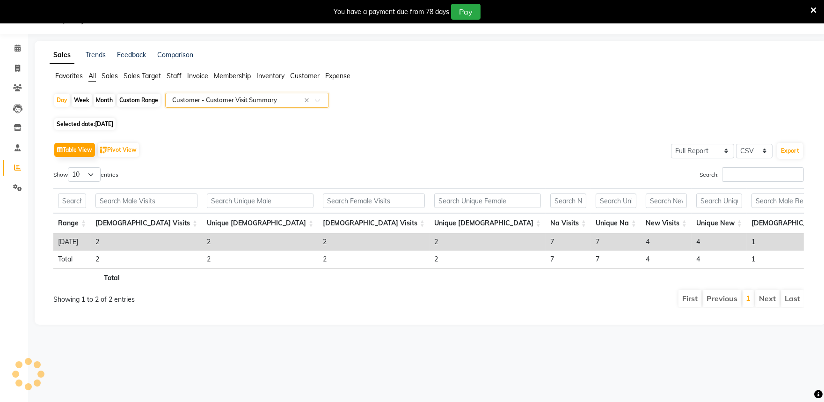
scroll to position [0, 223]
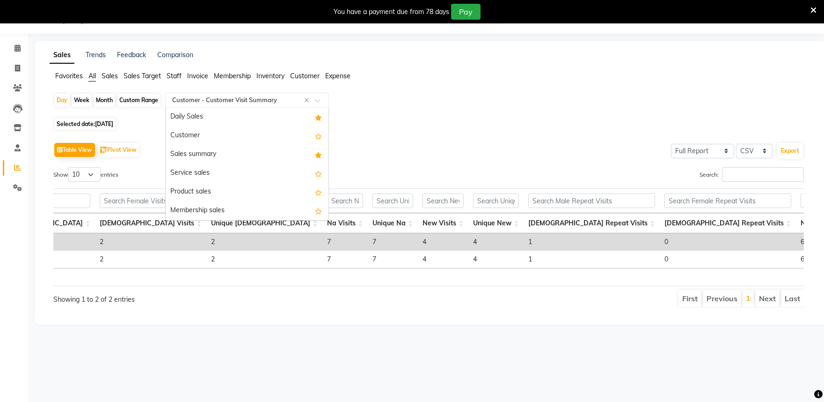
click at [322, 99] on span at bounding box center [321, 102] width 12 height 9
click at [223, 151] on div "Sales summary" at bounding box center [247, 154] width 163 height 19
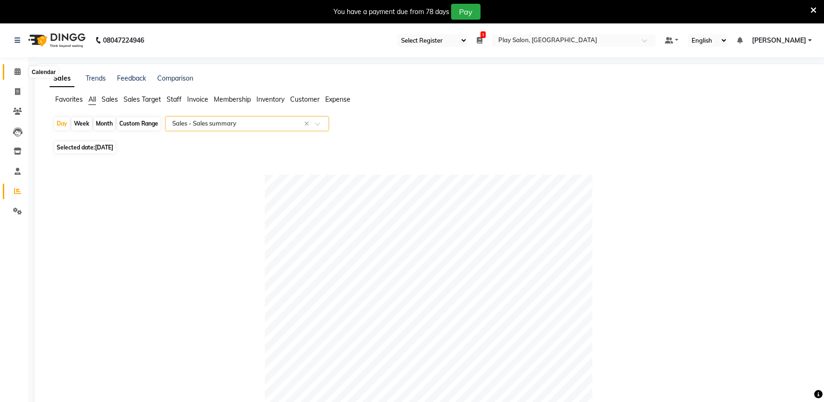
drag, startPoint x: 14, startPoint y: 69, endPoint x: 99, endPoint y: 5, distance: 106.6
click at [15, 69] on icon at bounding box center [18, 71] width 6 height 7
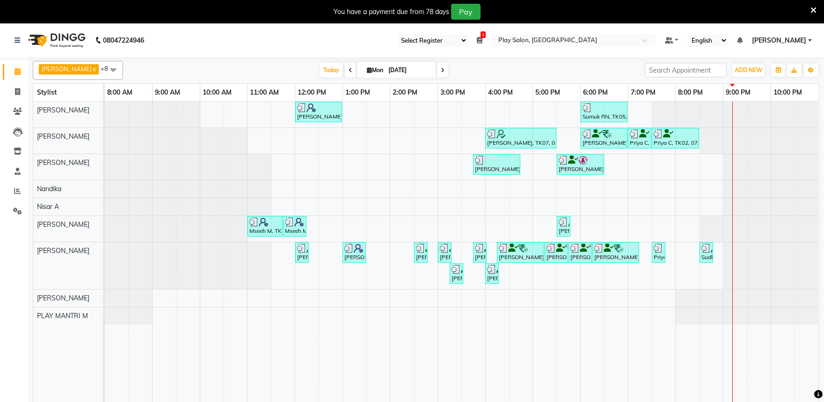
click at [483, 42] on icon at bounding box center [480, 40] width 6 height 7
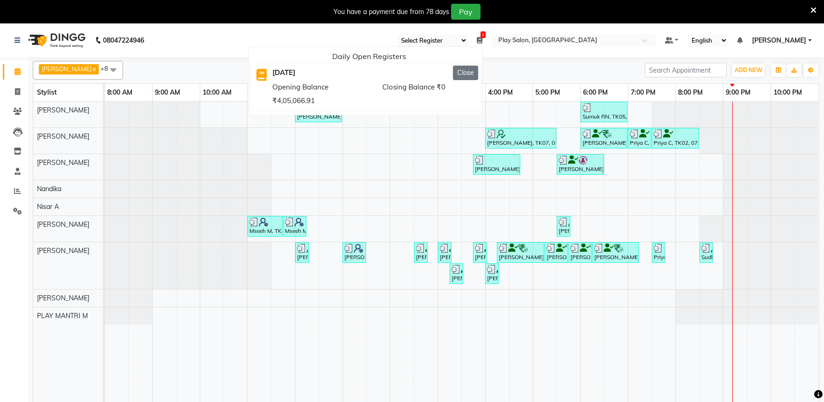
click at [478, 76] on button "Close" at bounding box center [465, 73] width 25 height 15
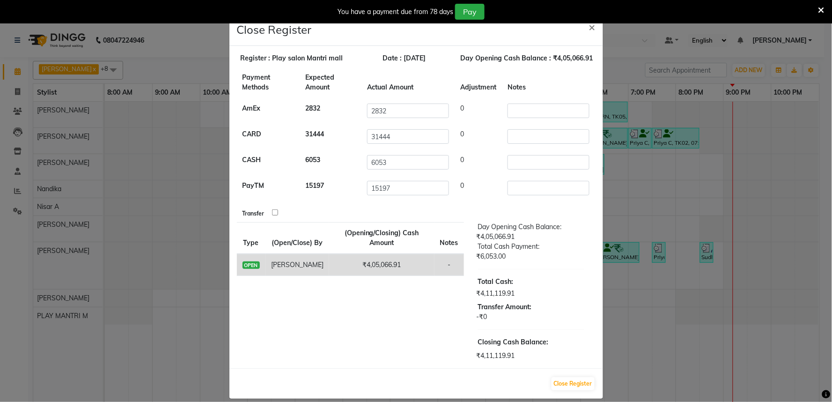
scroll to position [10, 0]
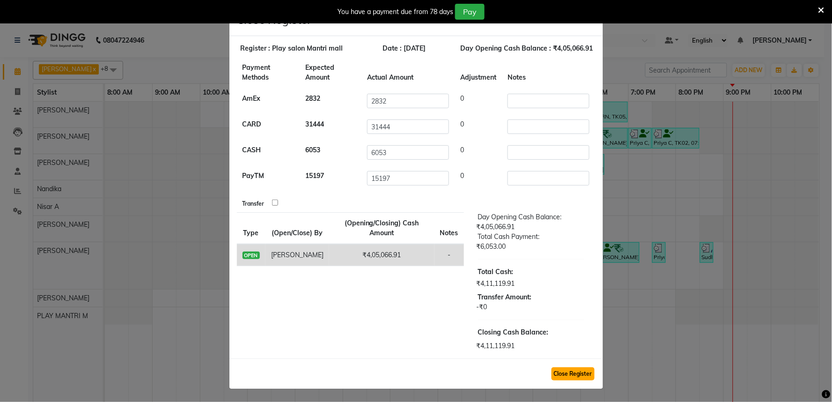
click at [579, 367] on button "Close Register" at bounding box center [572, 373] width 43 height 13
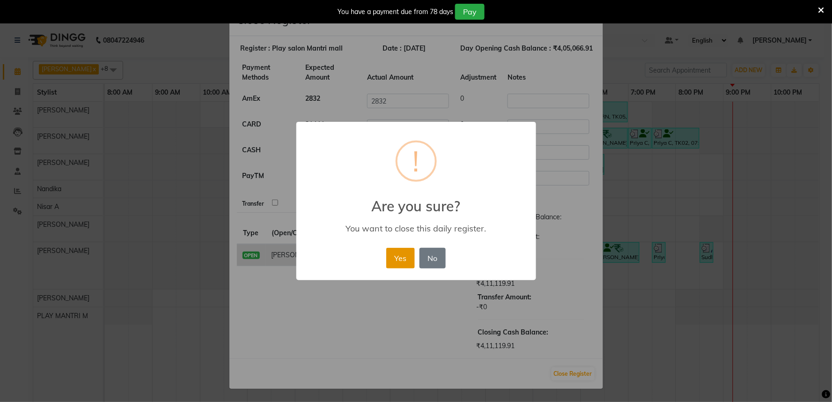
click at [406, 256] on button "Yes" at bounding box center [400, 258] width 29 height 21
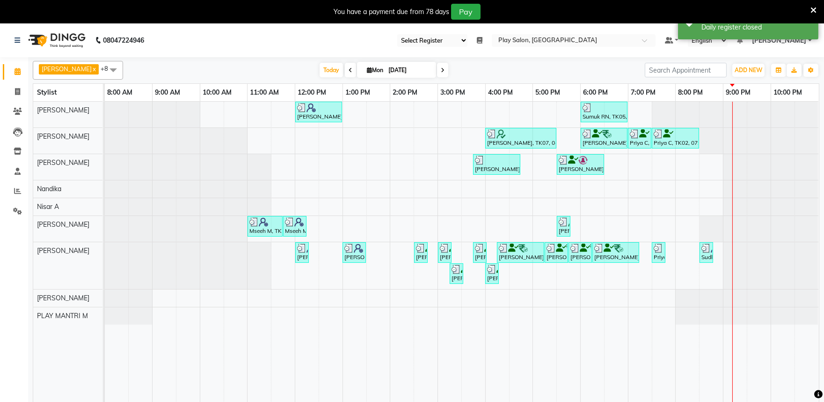
click at [776, 41] on span "[PERSON_NAME]" at bounding box center [779, 41] width 54 height 10
click at [757, 92] on link "Sign out" at bounding box center [764, 88] width 86 height 15
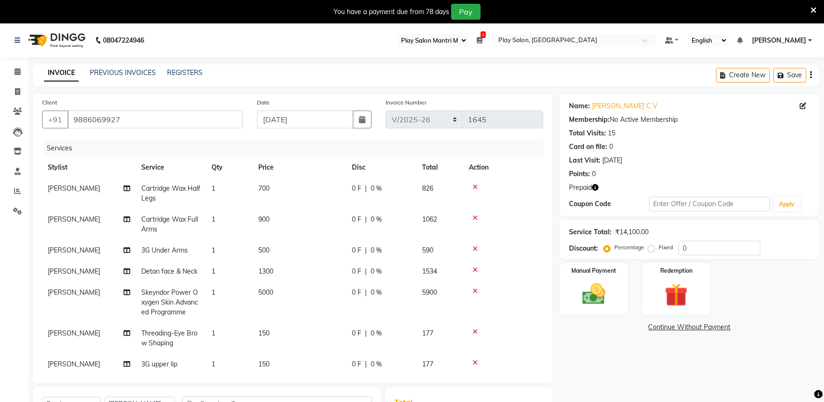
select select "89"
select select "8352"
select select "service"
select select "81311"
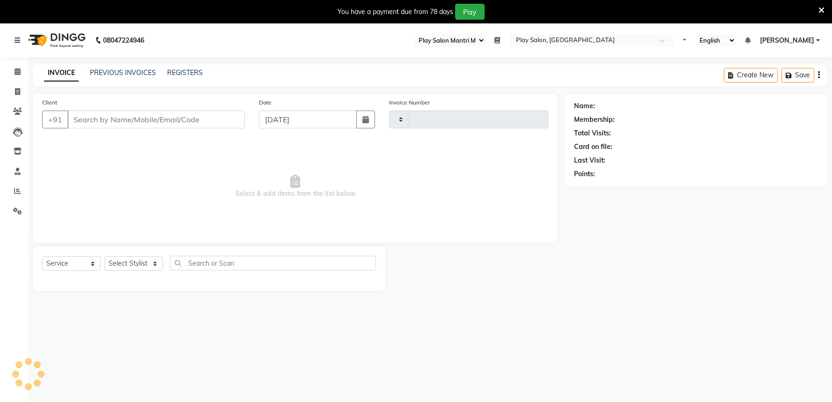
select select "89"
select select "service"
type input "1648"
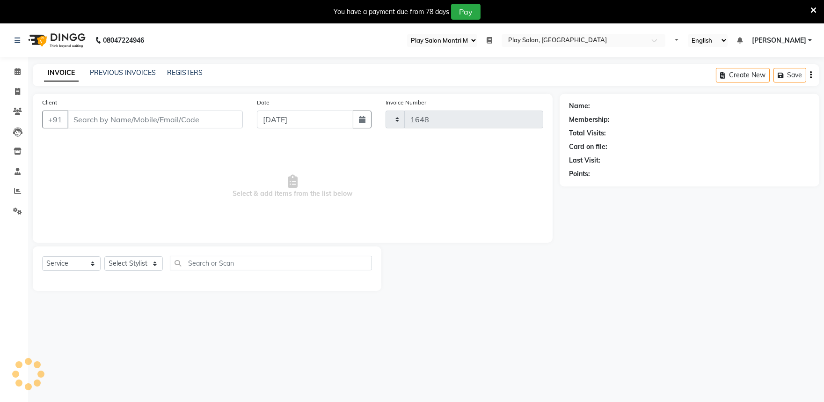
select select "8352"
click at [17, 68] on icon at bounding box center [18, 71] width 6 height 7
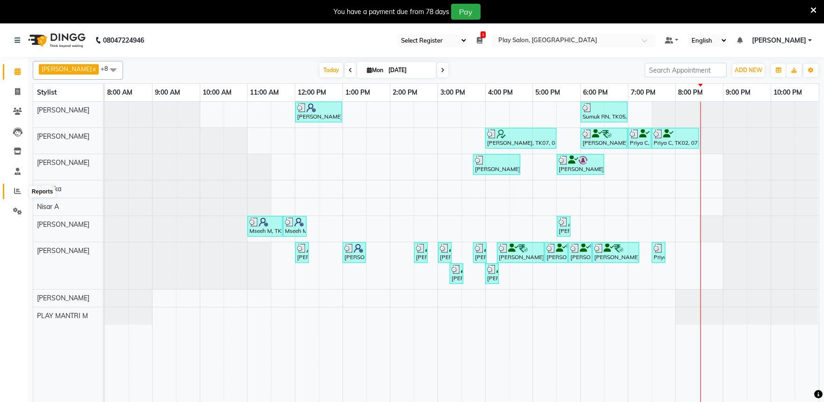
click at [22, 193] on span at bounding box center [17, 191] width 16 height 11
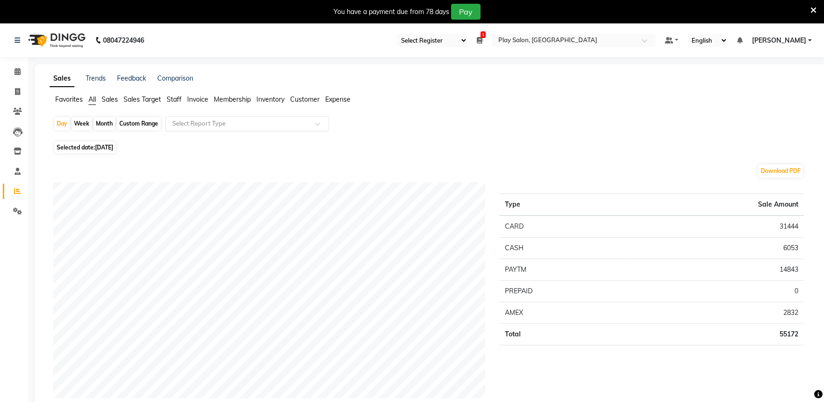
click at [225, 125] on input "text" at bounding box center [237, 123] width 135 height 9
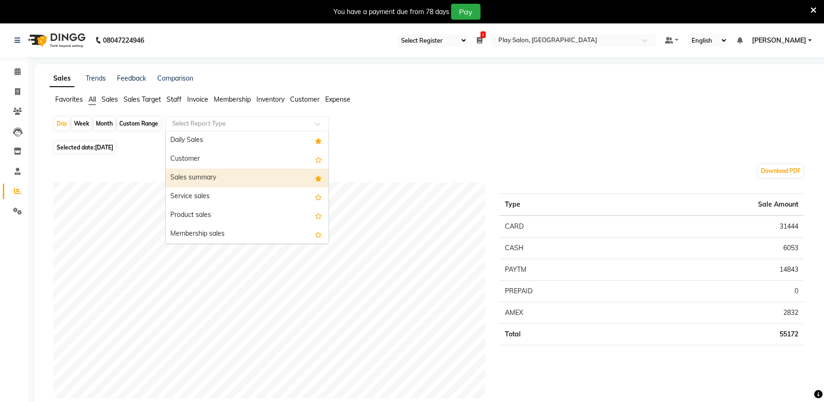
drag, startPoint x: 236, startPoint y: 178, endPoint x: 244, endPoint y: 180, distance: 8.2
click at [236, 178] on div "Sales summary" at bounding box center [247, 177] width 163 height 19
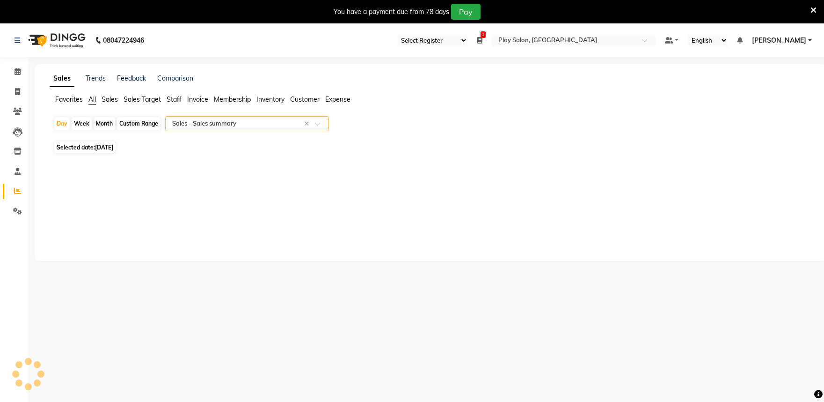
select select "full_report"
select select "csv"
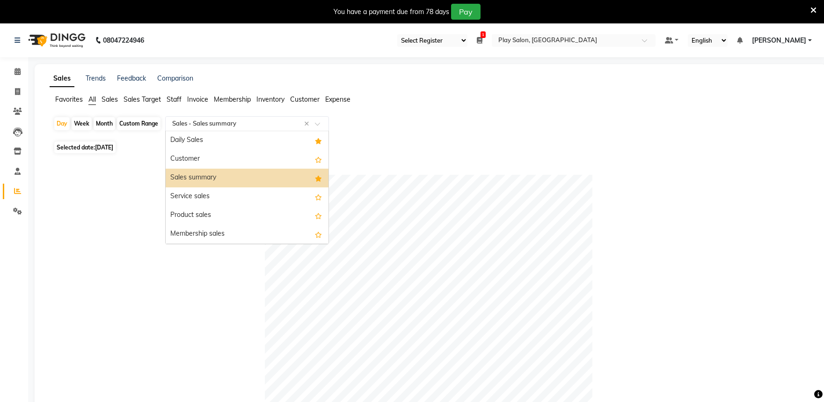
drag, startPoint x: 325, startPoint y: 123, endPoint x: 305, endPoint y: 145, distance: 29.5
click at [325, 124] on span at bounding box center [321, 126] width 12 height 9
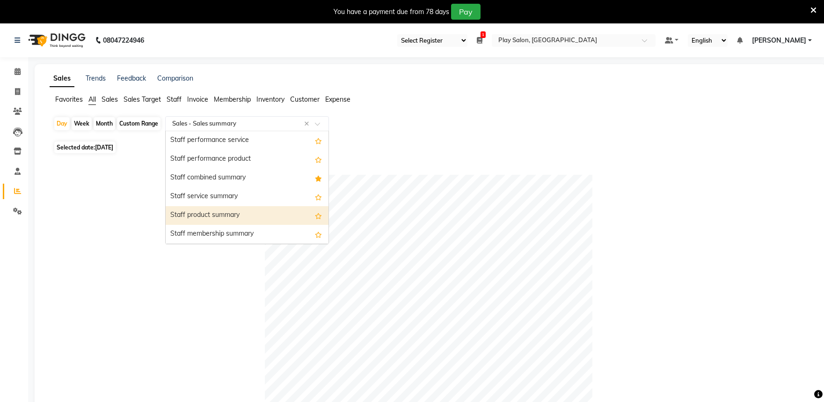
scroll to position [468, 0]
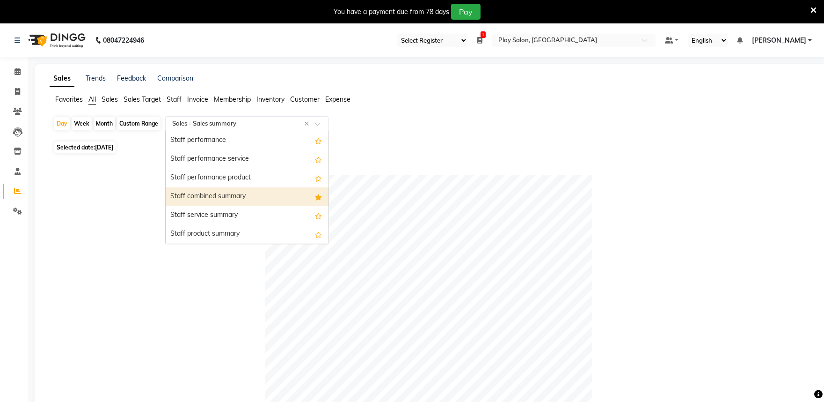
click at [263, 197] on div "Staff combined summary" at bounding box center [247, 196] width 163 height 19
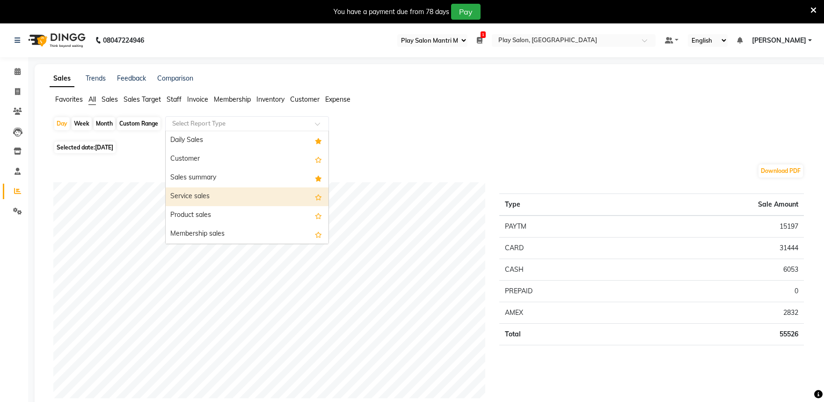
select select "89"
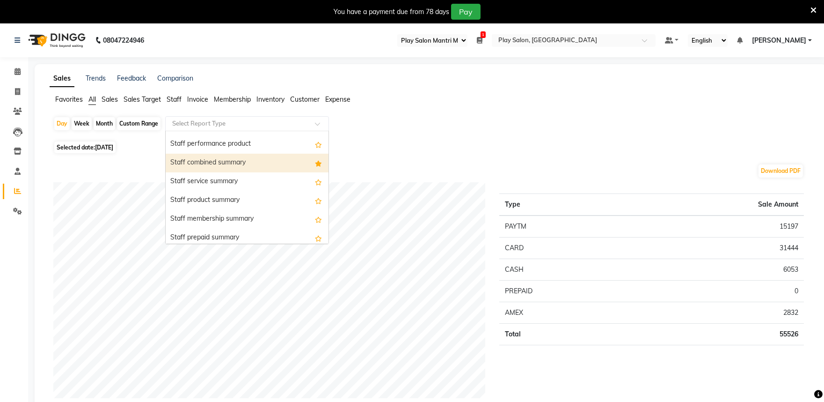
scroll to position [520, 0]
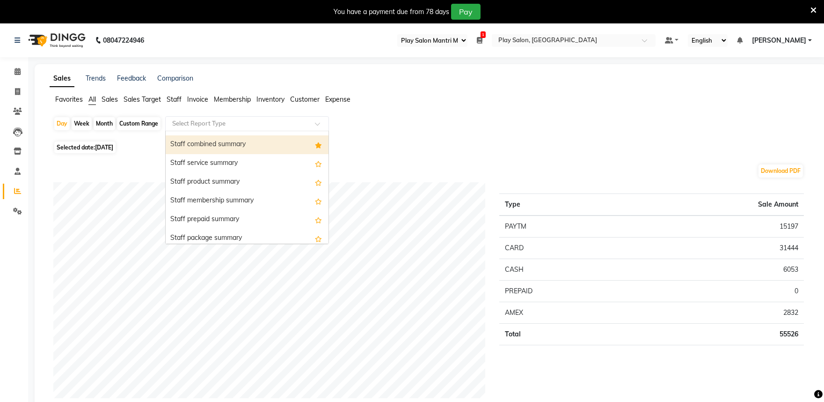
click at [241, 150] on div "Staff combined summary" at bounding box center [247, 144] width 163 height 19
select select "full_report"
select select "csv"
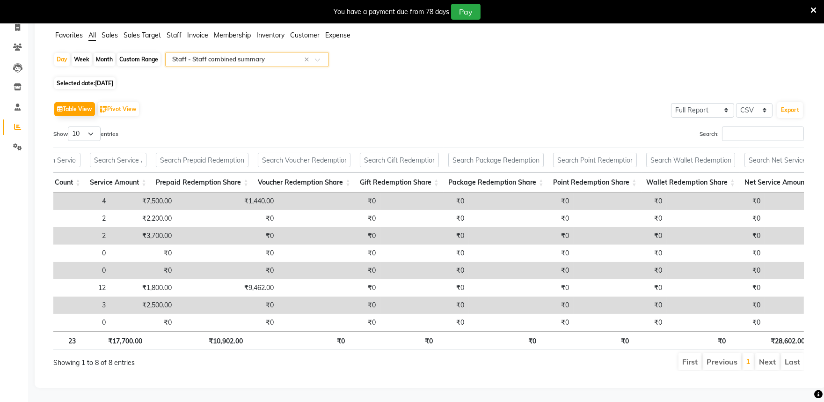
scroll to position [0, 0]
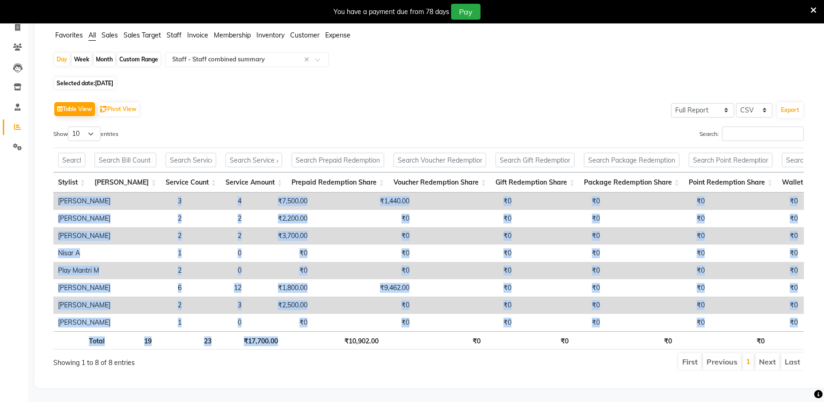
drag, startPoint x: 324, startPoint y: 323, endPoint x: 398, endPoint y: 321, distance: 73.5
click at [398, 321] on div "Stylist Bill Count Service Count Service Amount Prepaid Redemption Share Vouche…" at bounding box center [428, 248] width 751 height 207
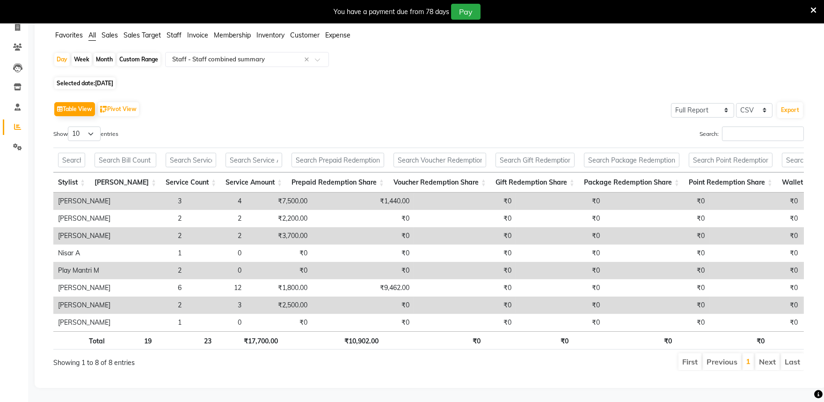
click at [426, 378] on div "Table View Pivot View Select Full Report Filtered Report Select CSV PDF Export …" at bounding box center [429, 235] width 766 height 286
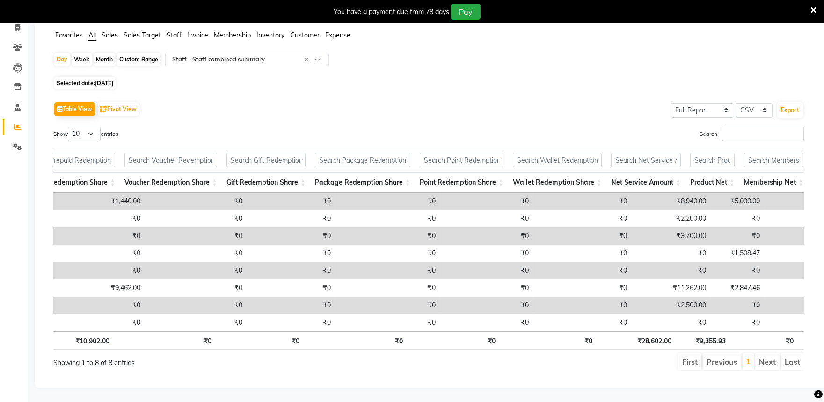
scroll to position [0, 283]
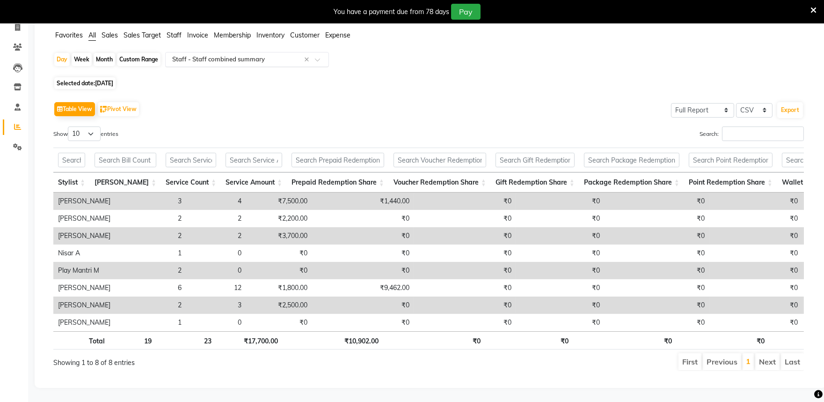
click at [318, 55] on div at bounding box center [247, 59] width 163 height 9
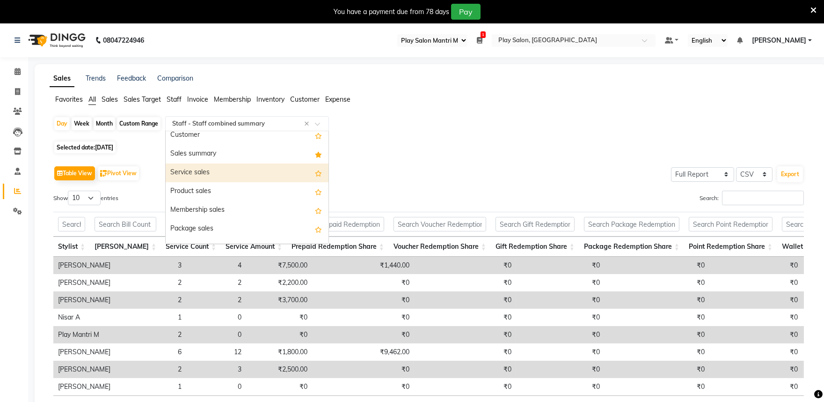
scroll to position [0, 0]
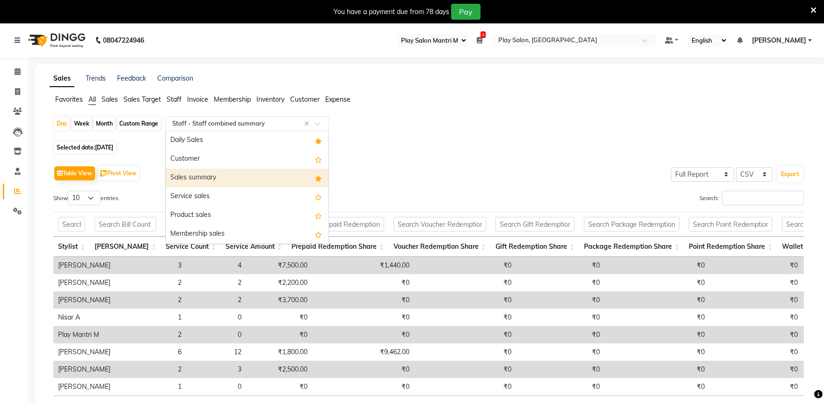
click at [271, 176] on div "Sales summary" at bounding box center [247, 177] width 163 height 19
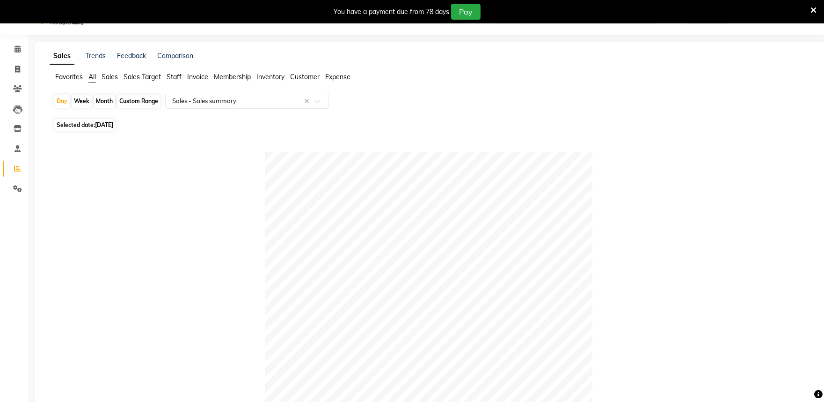
scroll to position [20, 0]
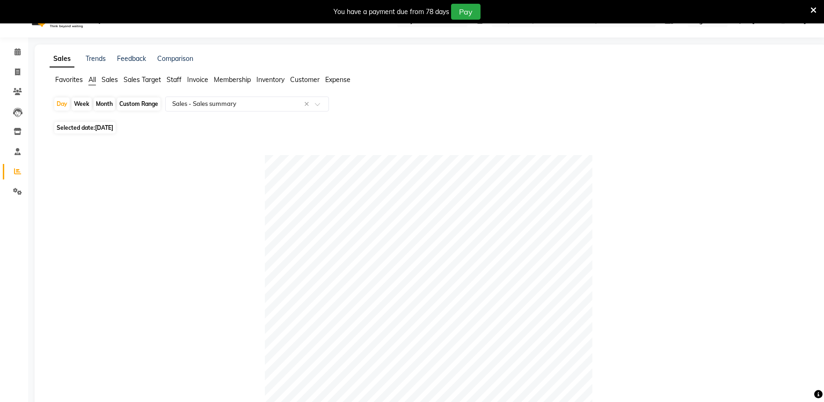
click at [216, 79] on span "Membership" at bounding box center [232, 79] width 37 height 8
click at [216, 105] on input "text" at bounding box center [237, 103] width 135 height 9
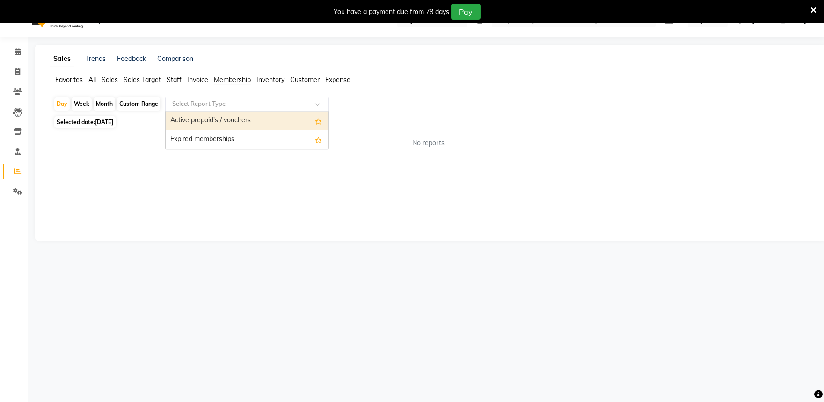
click at [210, 117] on div "Active prepaid's / vouchers" at bounding box center [247, 120] width 163 height 19
select select "full_report"
select select "csv"
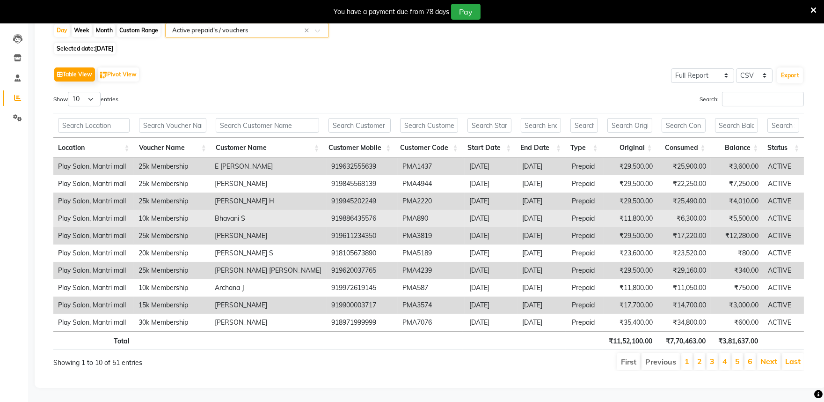
scroll to position [101, 0]
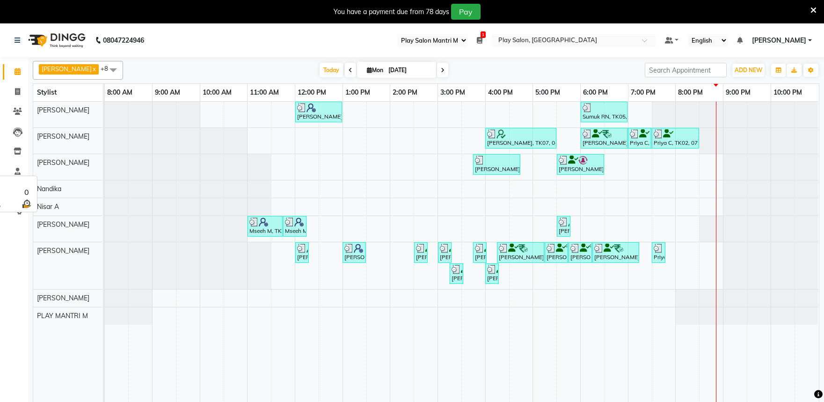
select select "89"
click at [22, 194] on span at bounding box center [17, 191] width 16 height 11
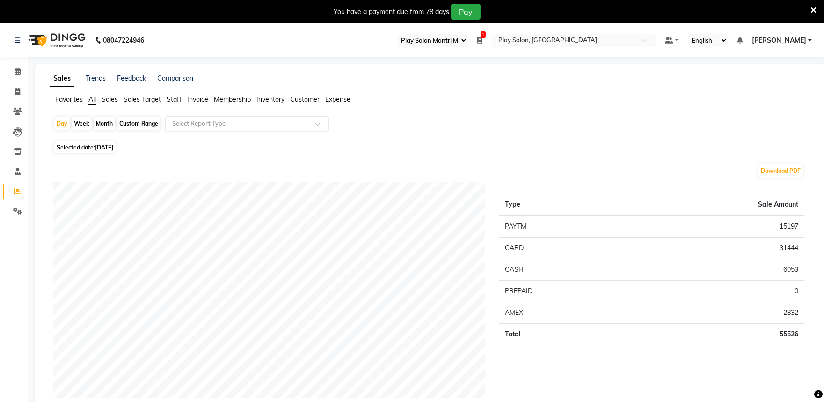
click at [256, 124] on input "text" at bounding box center [237, 123] width 135 height 9
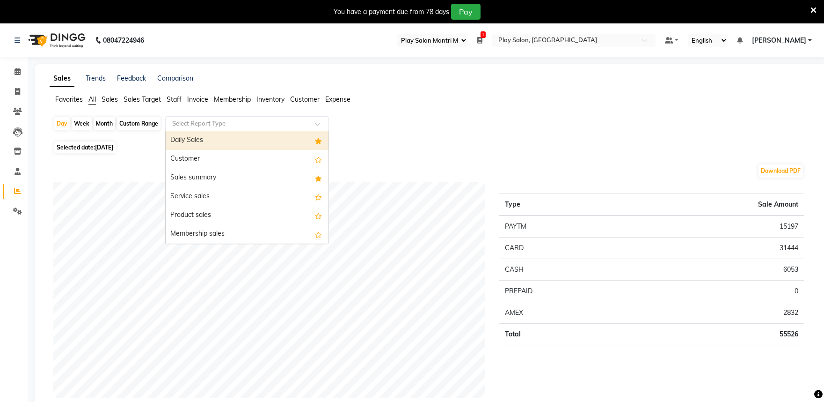
click at [226, 140] on div "Daily Sales" at bounding box center [247, 140] width 163 height 19
select select "full_report"
select select "csv"
